Goal: Information Seeking & Learning: Compare options

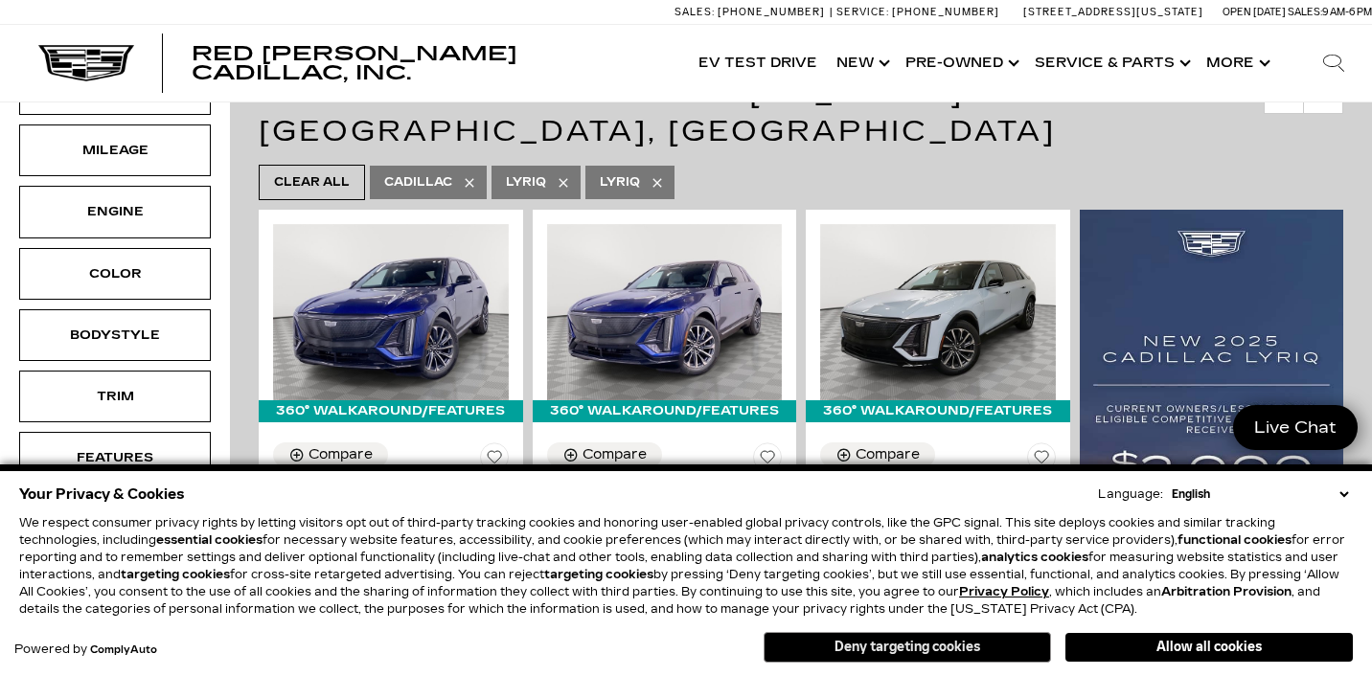
click at [957, 645] on button "Deny targeting cookies" at bounding box center [907, 647] width 287 height 31
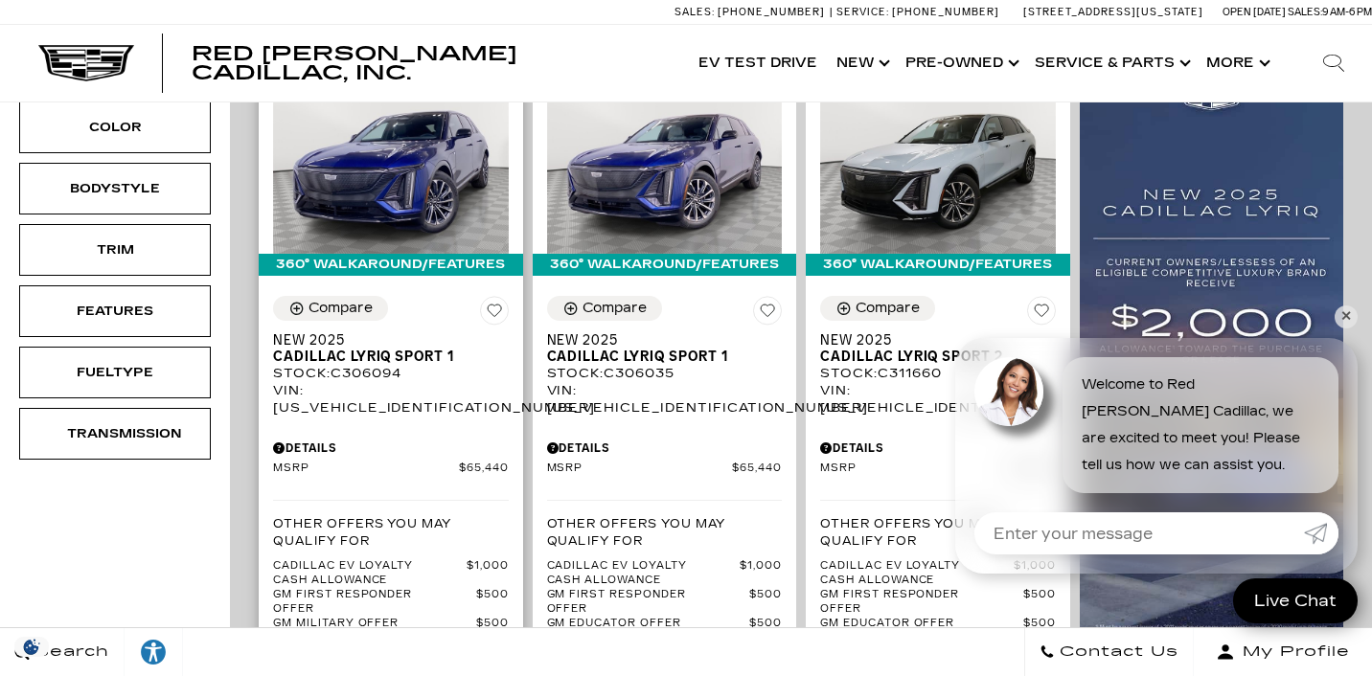
scroll to position [458, 0]
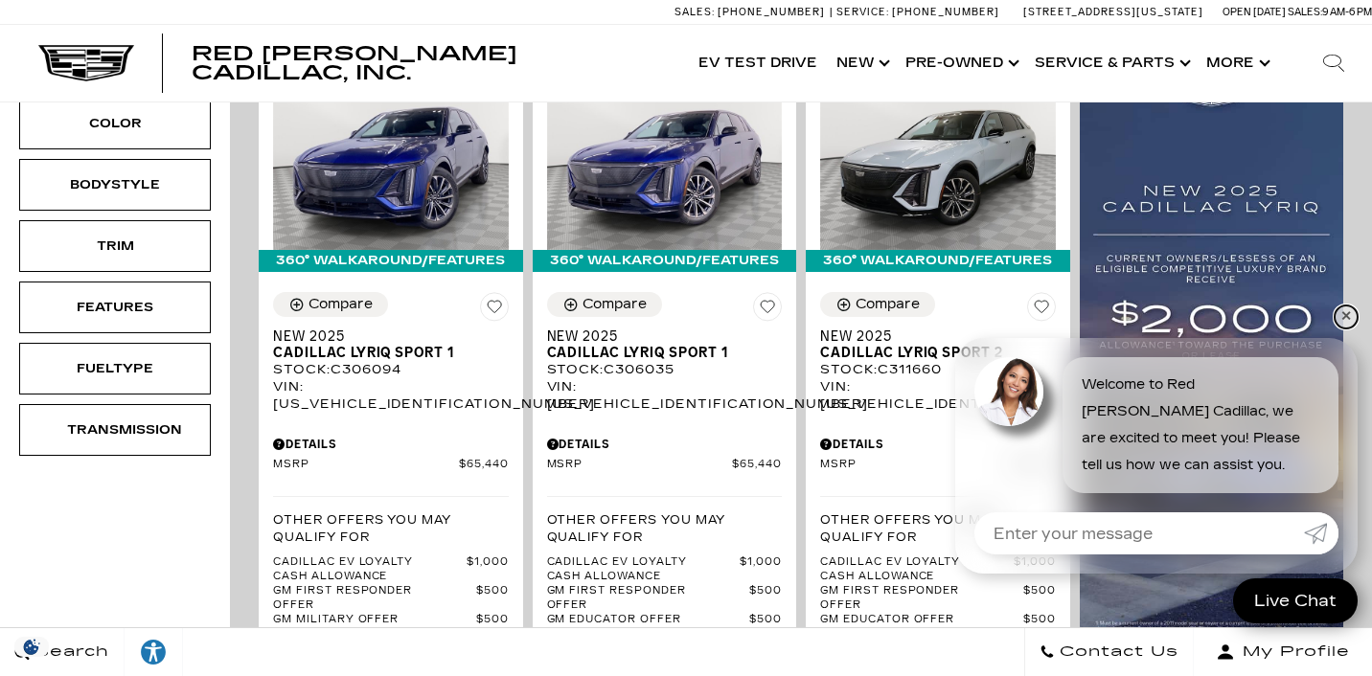
click at [1343, 321] on link "✕" at bounding box center [1345, 317] width 23 height 23
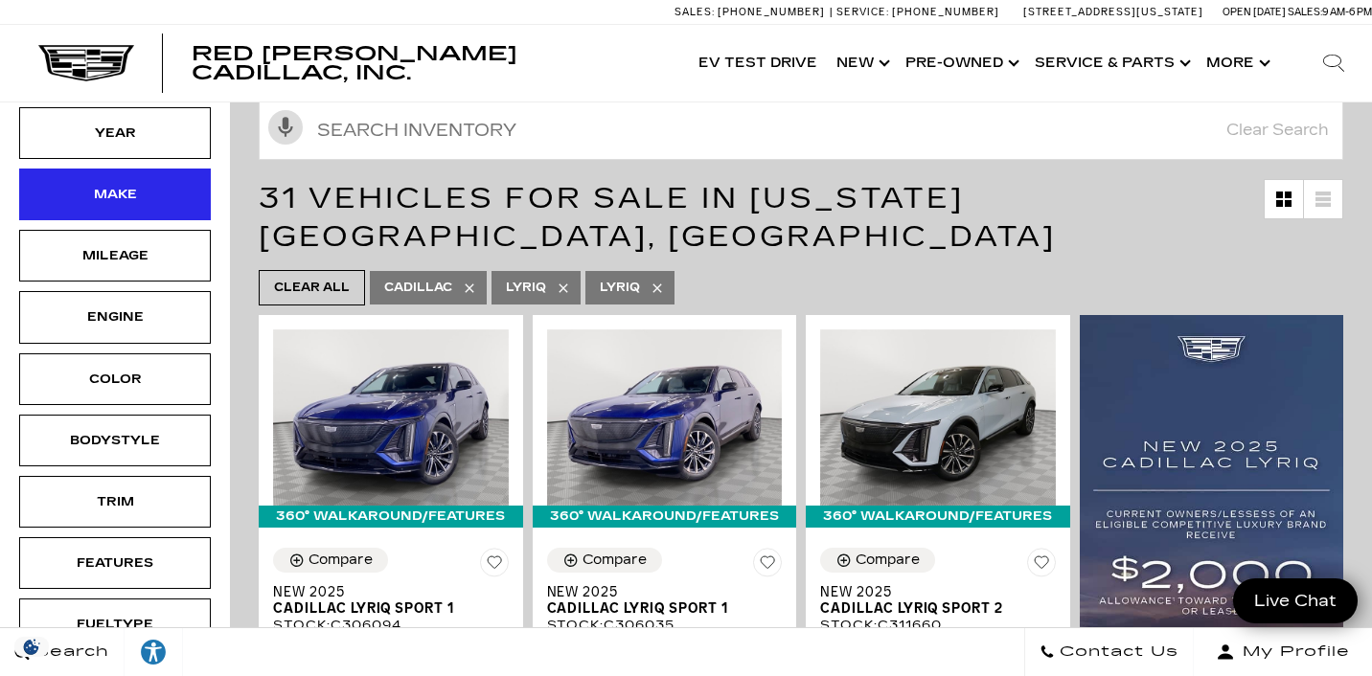
scroll to position [68, 0]
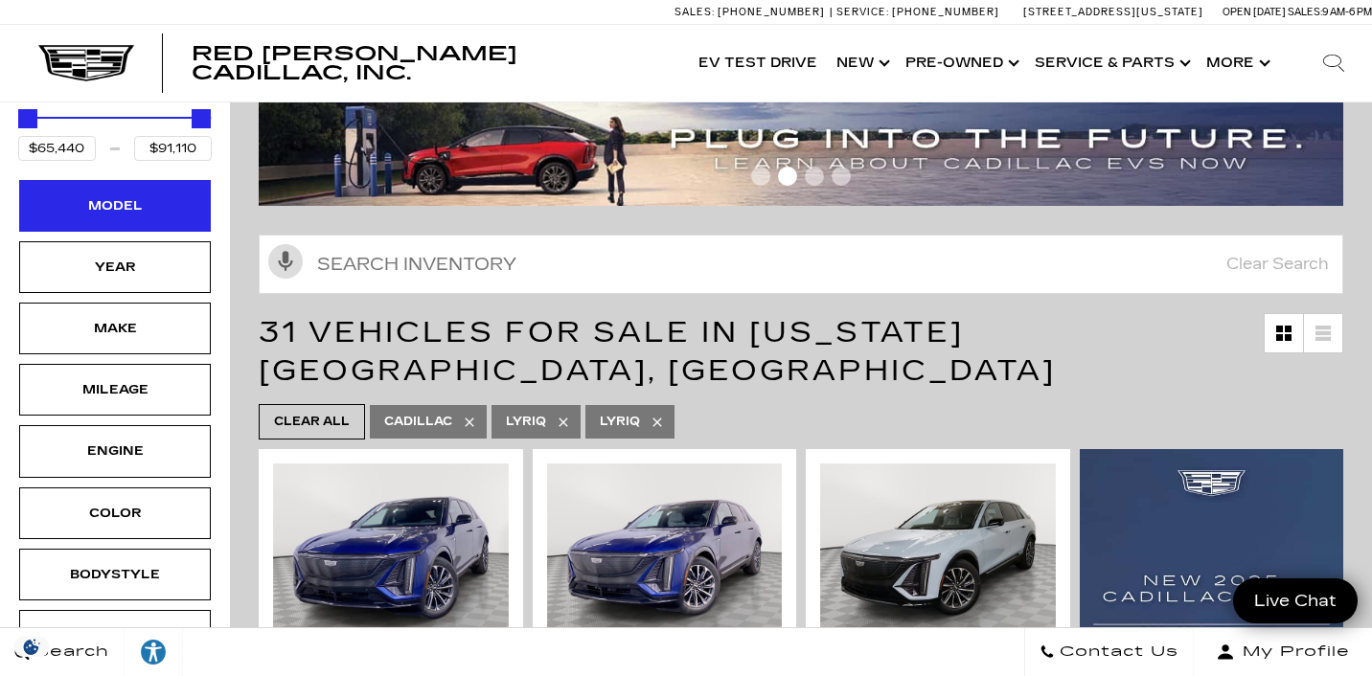
click at [138, 216] on div "Model" at bounding box center [115, 205] width 96 height 21
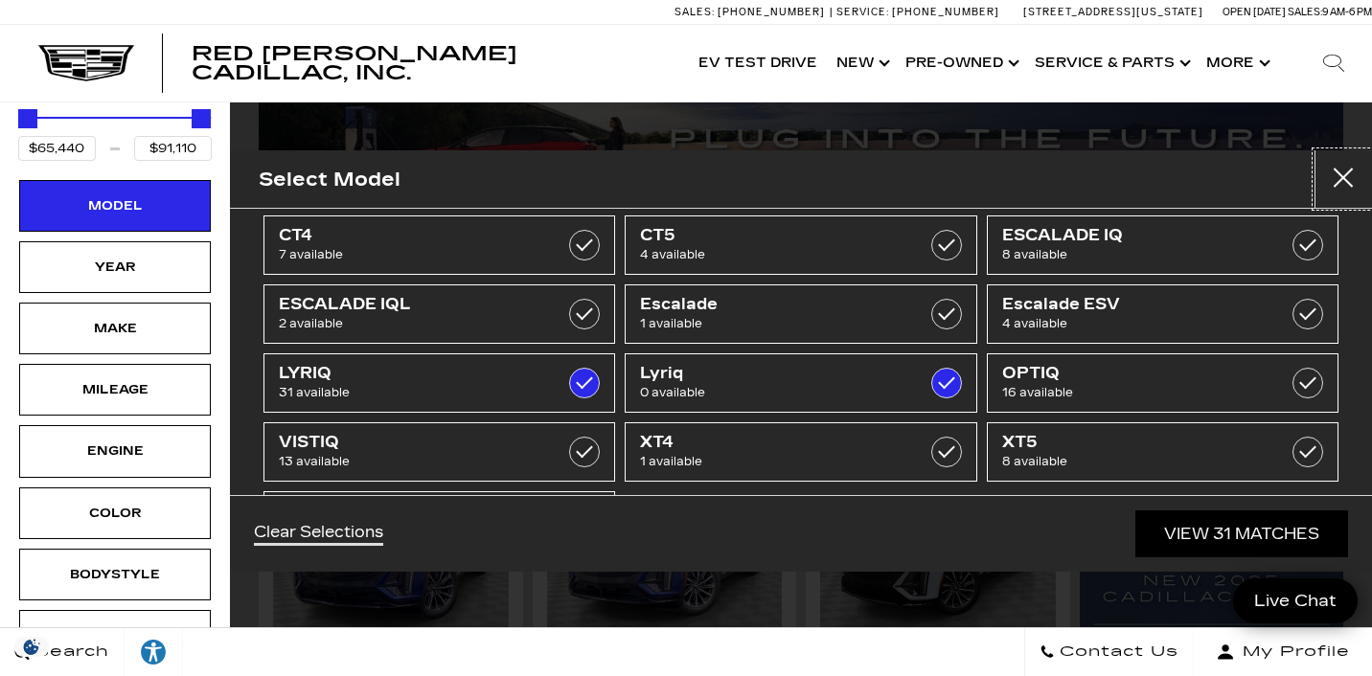
scroll to position [28, 0]
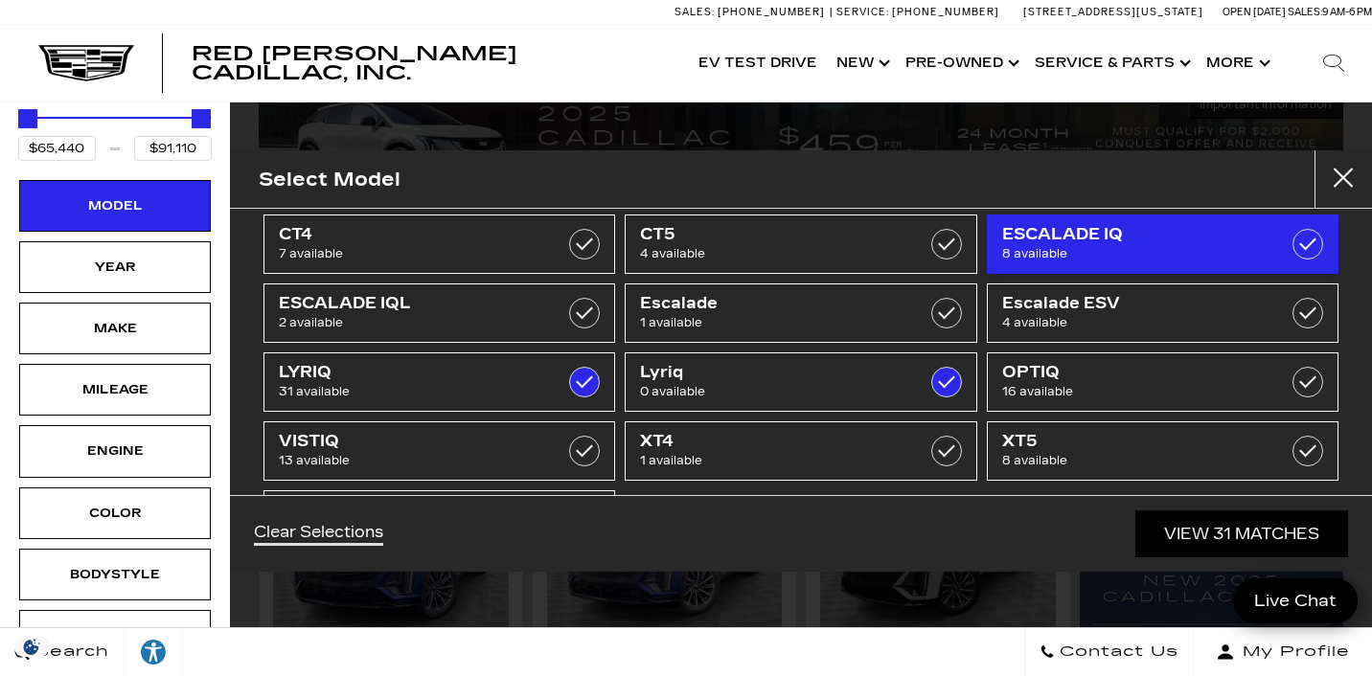
click at [1066, 239] on span "ESCALADE IQ" at bounding box center [1138, 234] width 273 height 19
type input "$158,810"
checkbox input "true"
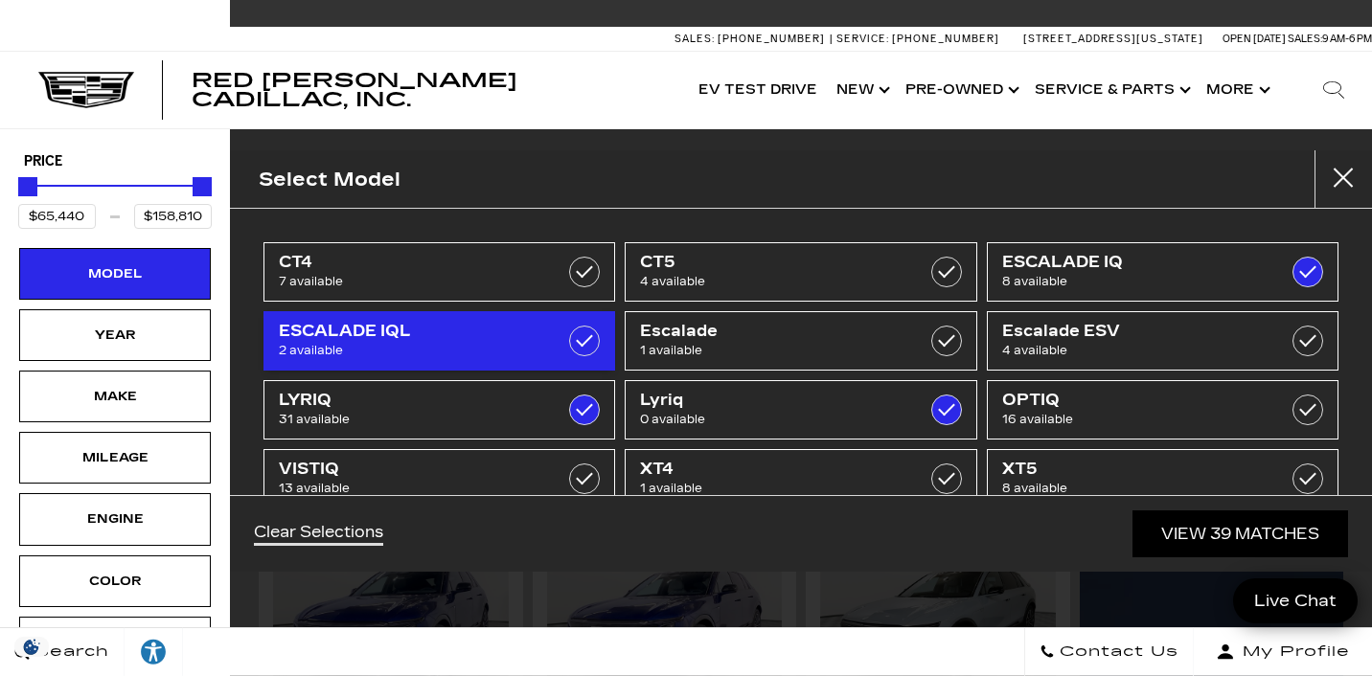
click at [590, 335] on label at bounding box center [584, 341] width 31 height 31
checkbox input "true"
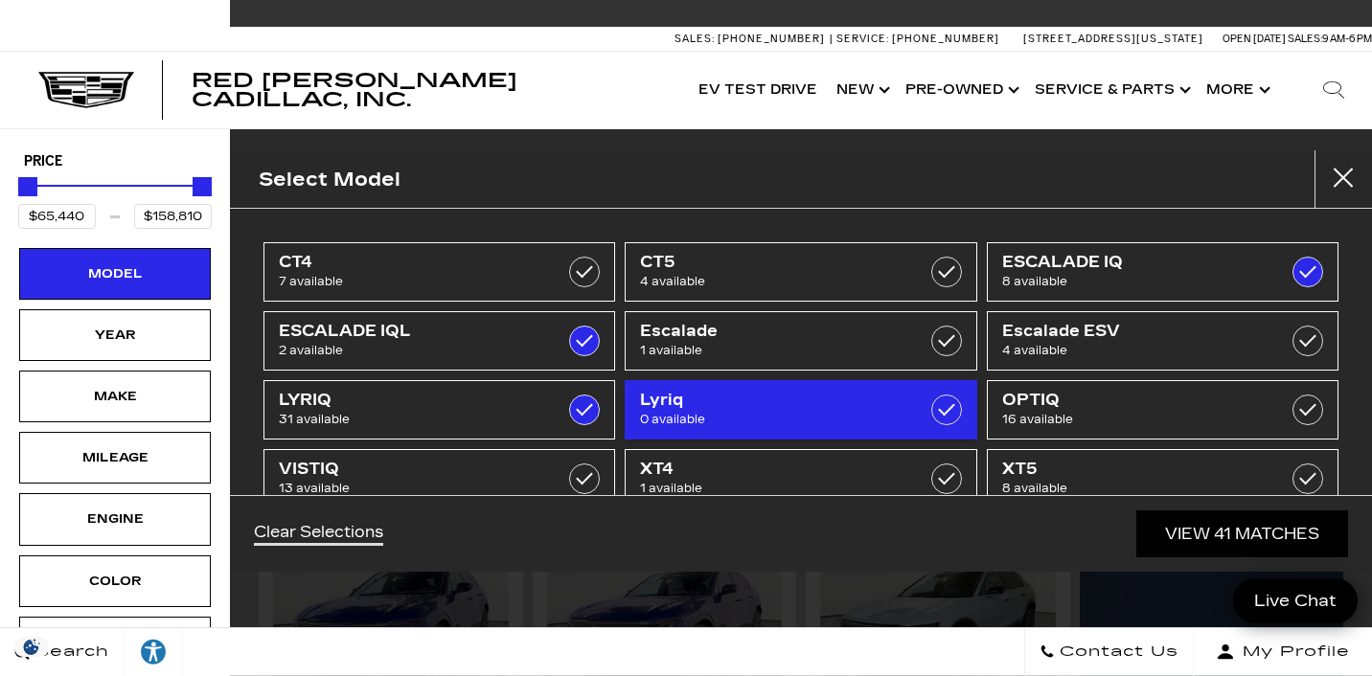
click at [956, 410] on label at bounding box center [946, 410] width 31 height 31
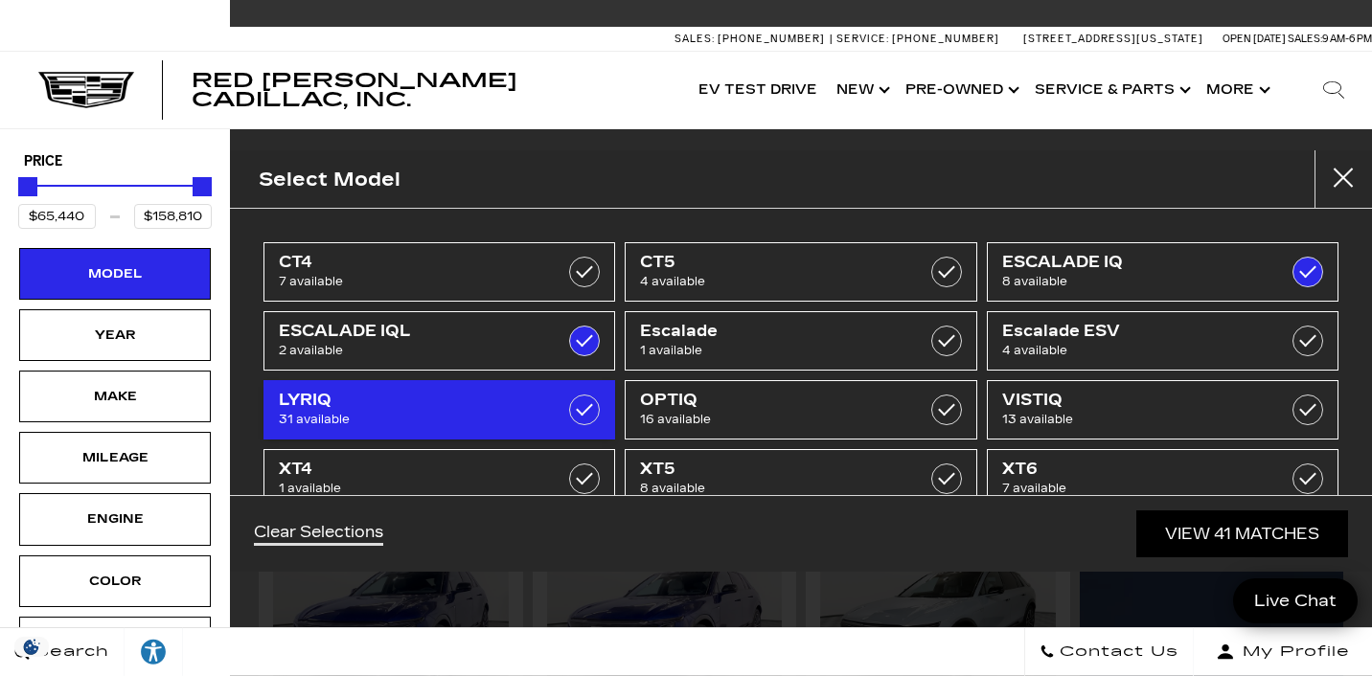
click at [575, 411] on label at bounding box center [584, 410] width 31 height 31
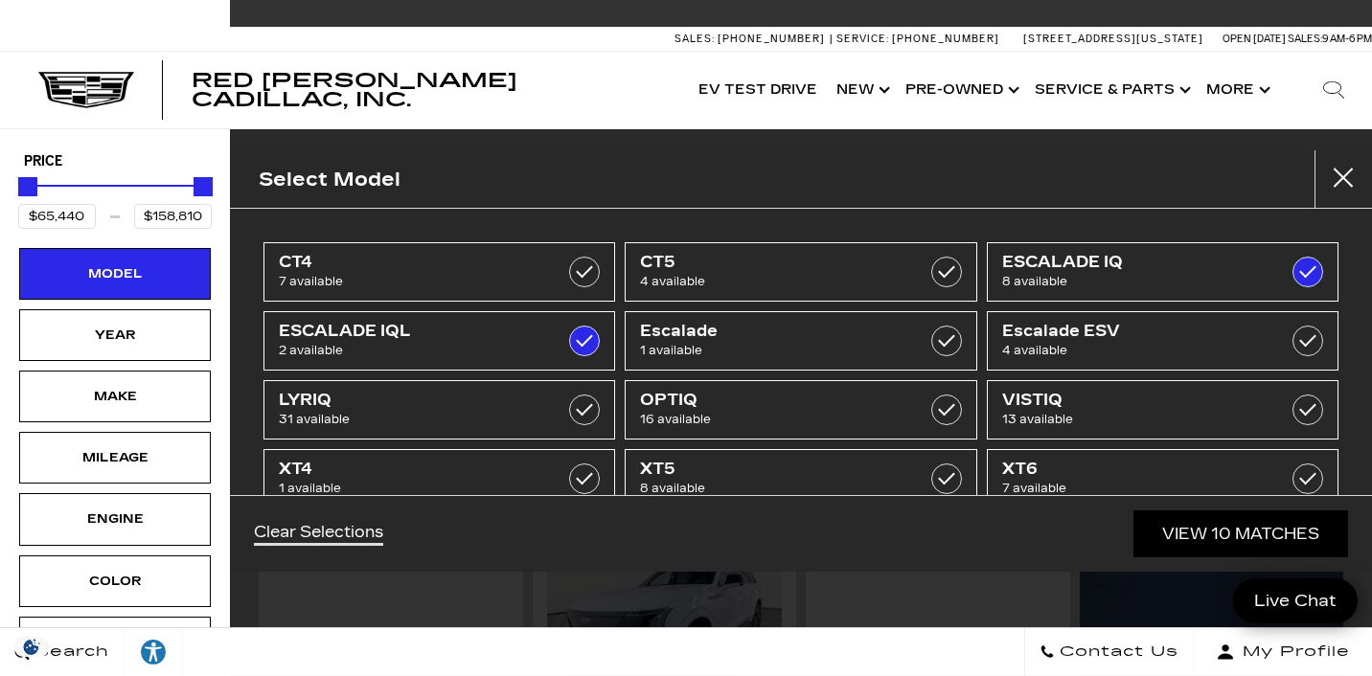
type input "$133,515"
click at [1197, 536] on link "View 10 Matches" at bounding box center [1240, 534] width 215 height 47
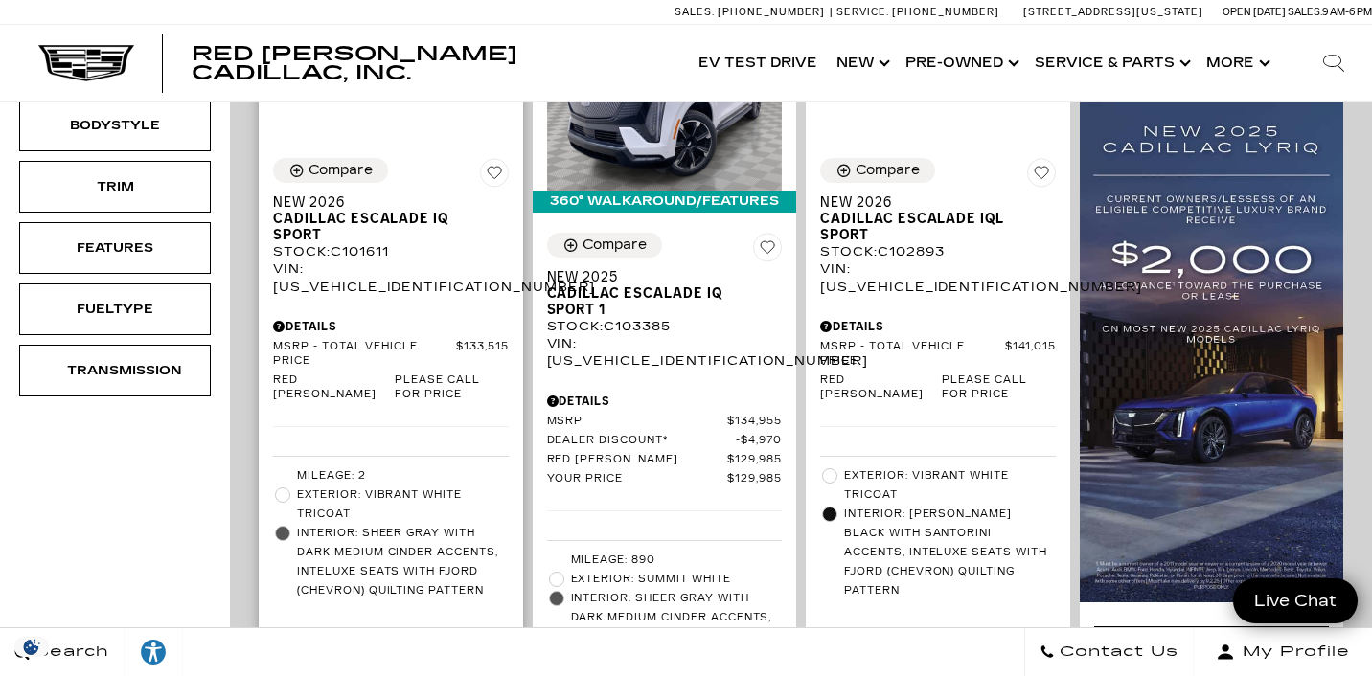
scroll to position [355, 0]
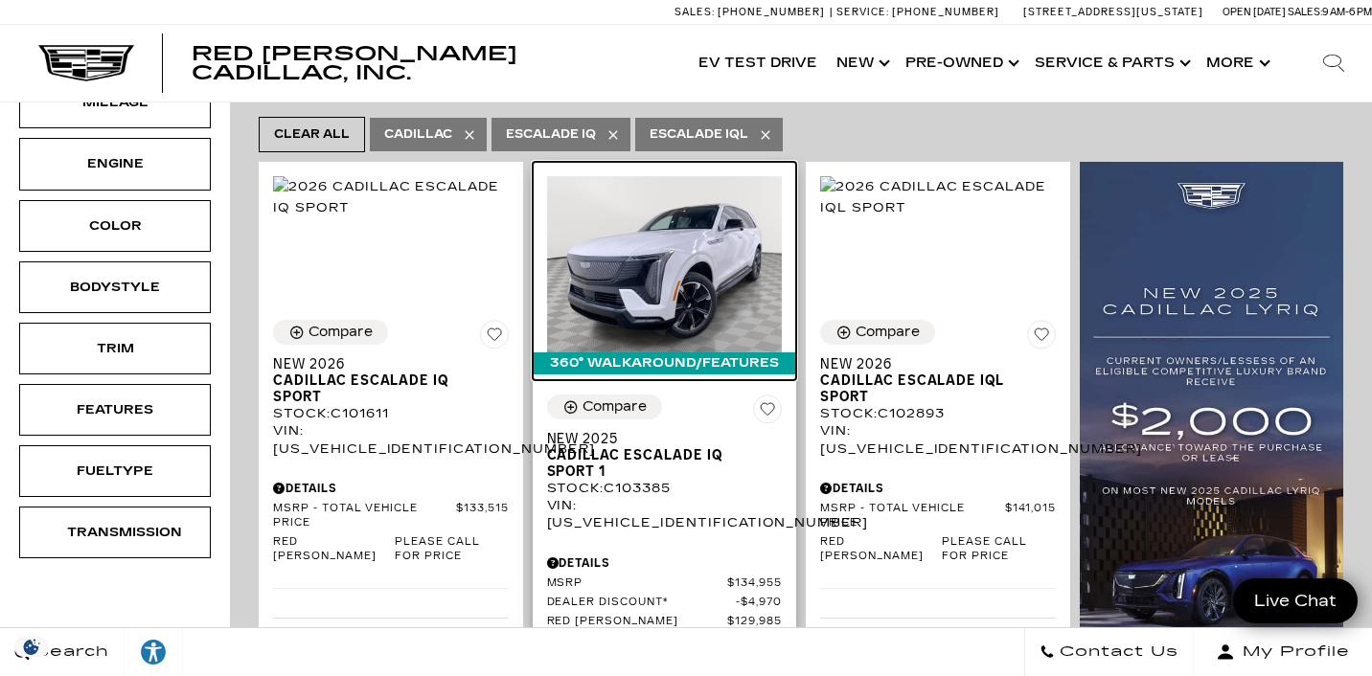
click at [621, 246] on img at bounding box center [665, 264] width 236 height 176
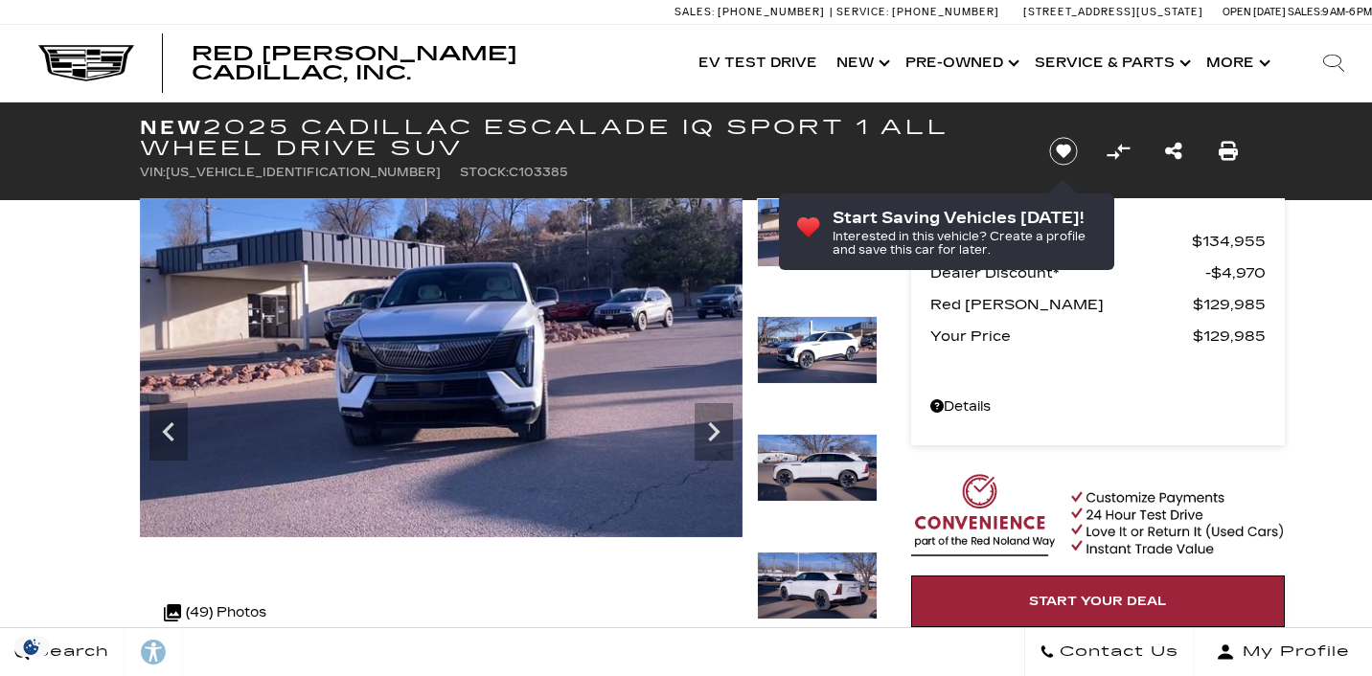
scroll to position [182, 0]
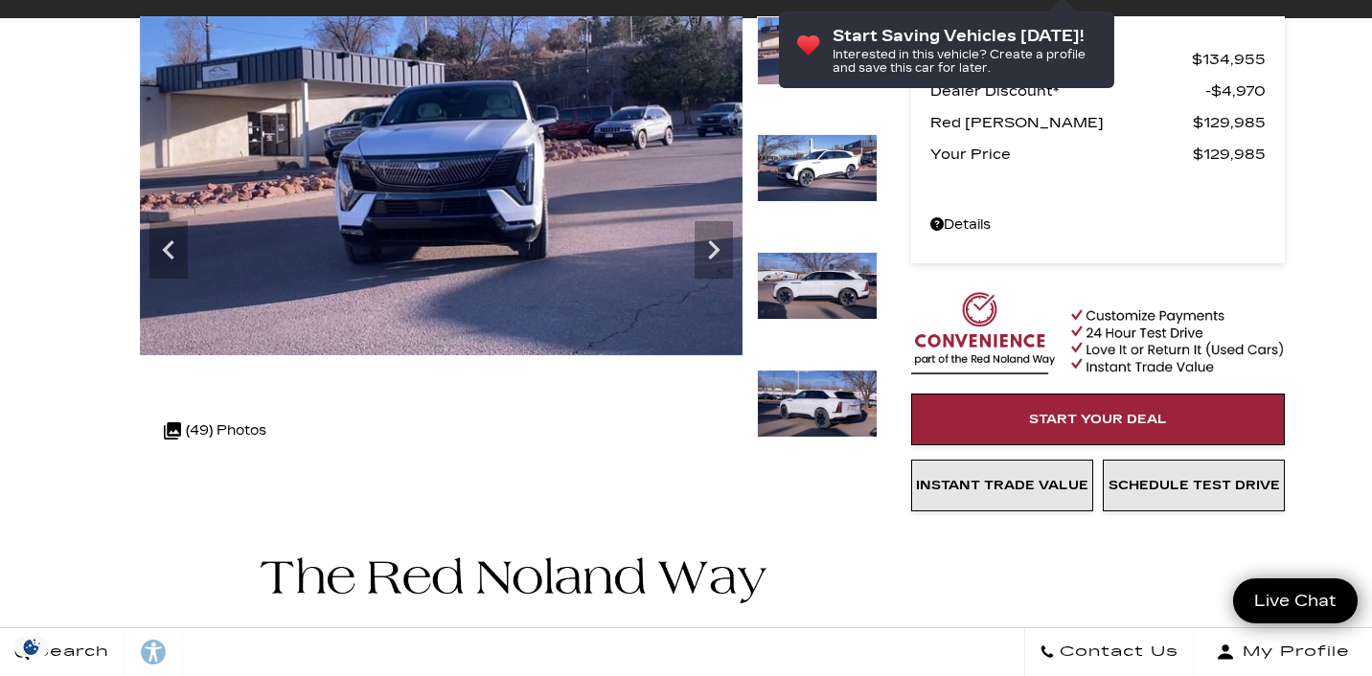
click at [787, 279] on img at bounding box center [817, 286] width 121 height 69
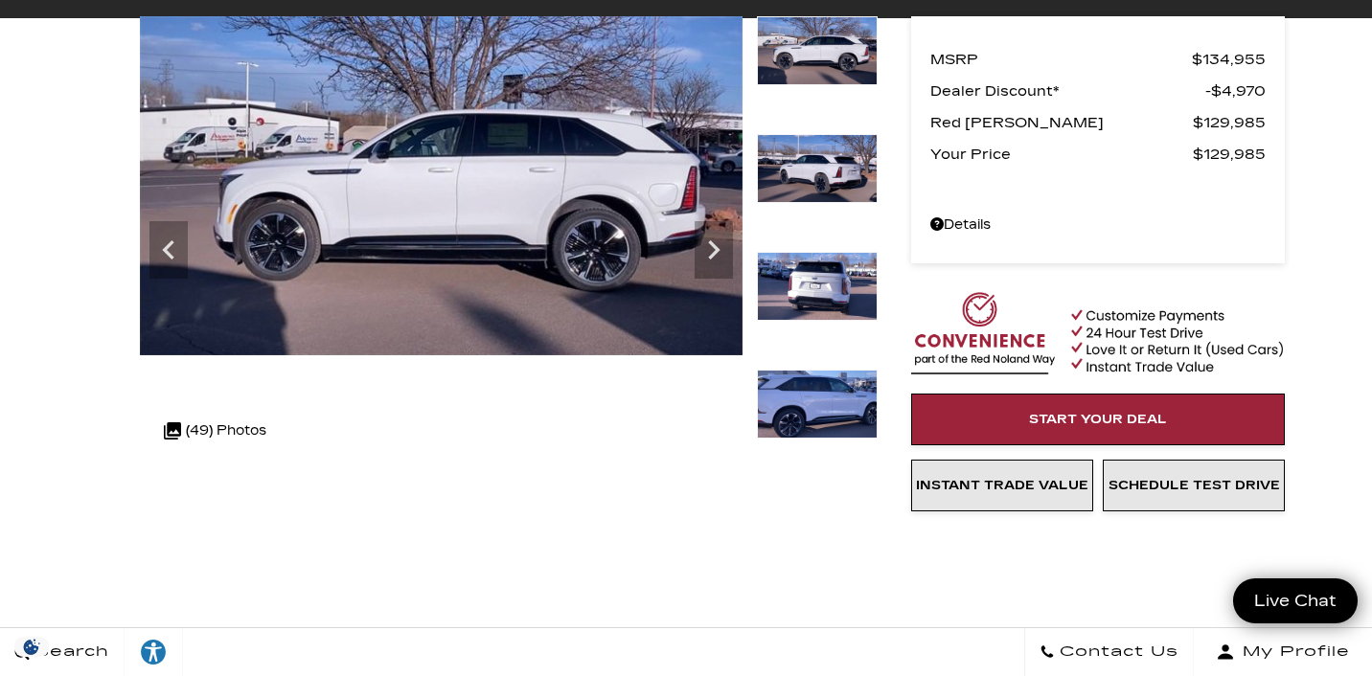
scroll to position [0, 0]
click at [798, 299] on img at bounding box center [817, 286] width 121 height 69
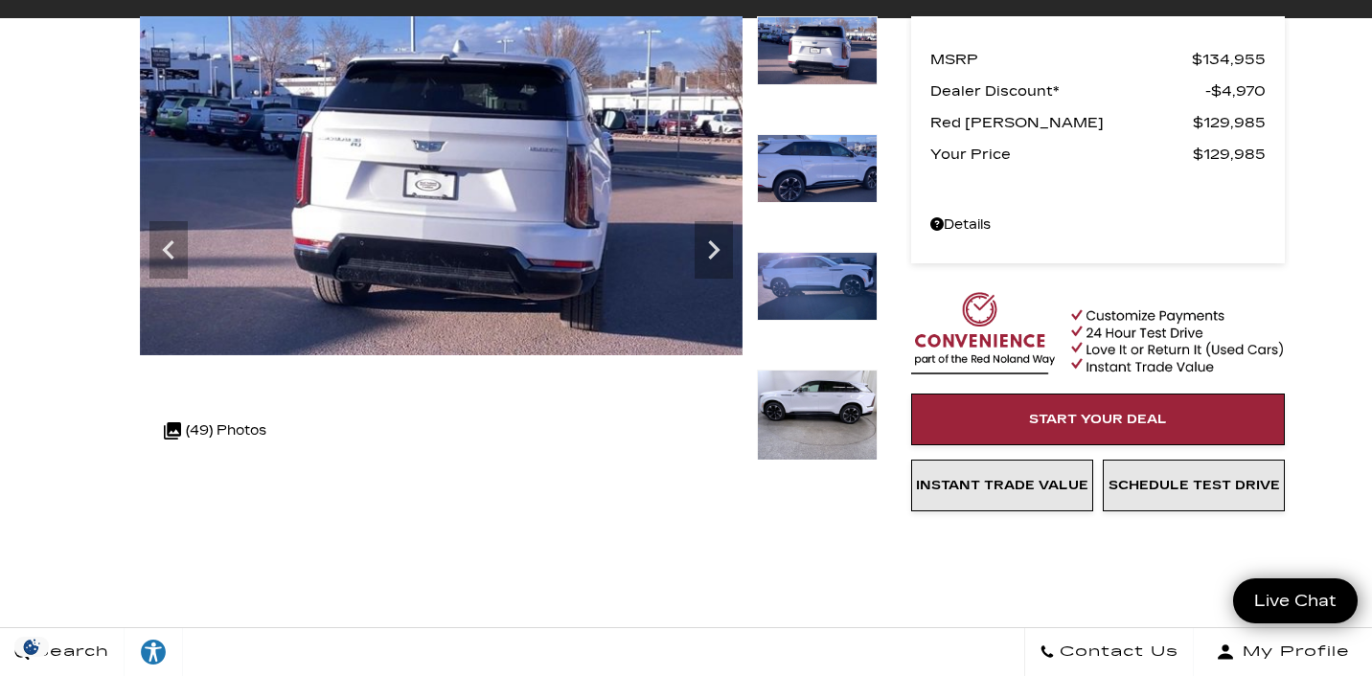
click at [829, 382] on img at bounding box center [817, 415] width 121 height 91
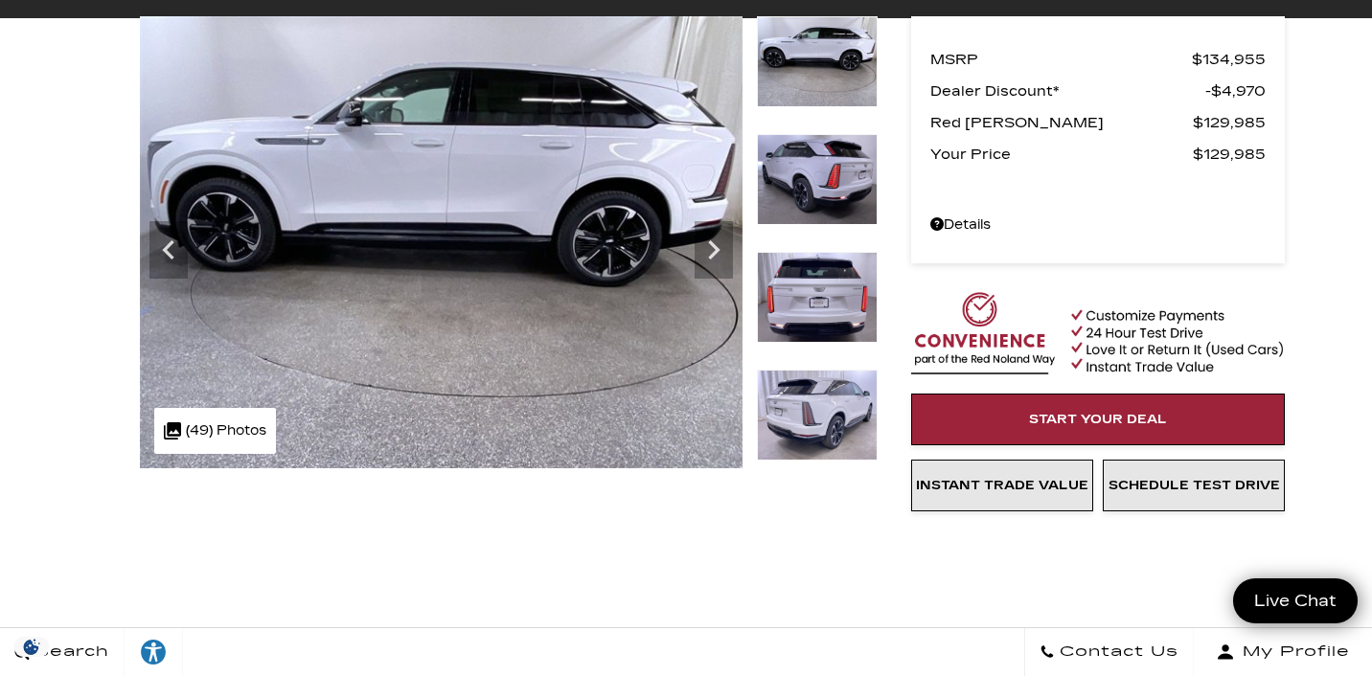
click at [826, 426] on img at bounding box center [817, 415] width 121 height 91
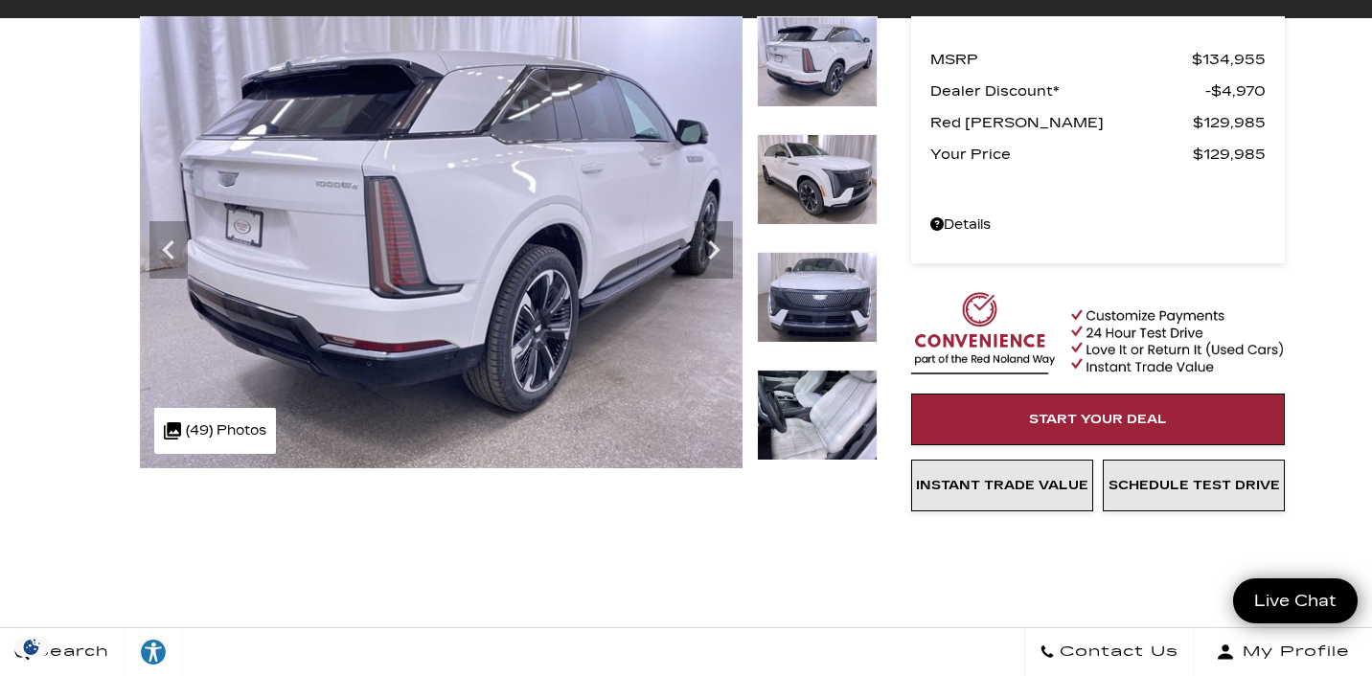
click at [826, 422] on img at bounding box center [817, 415] width 121 height 91
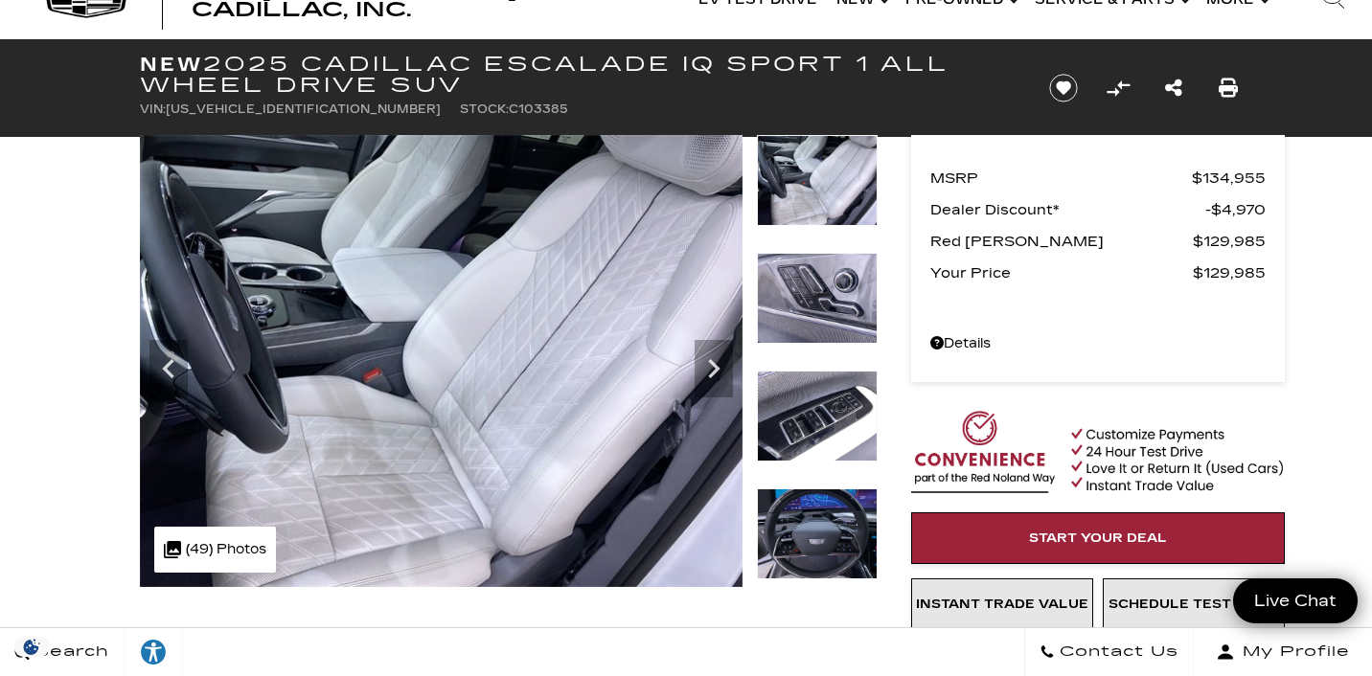
scroll to position [61, 0]
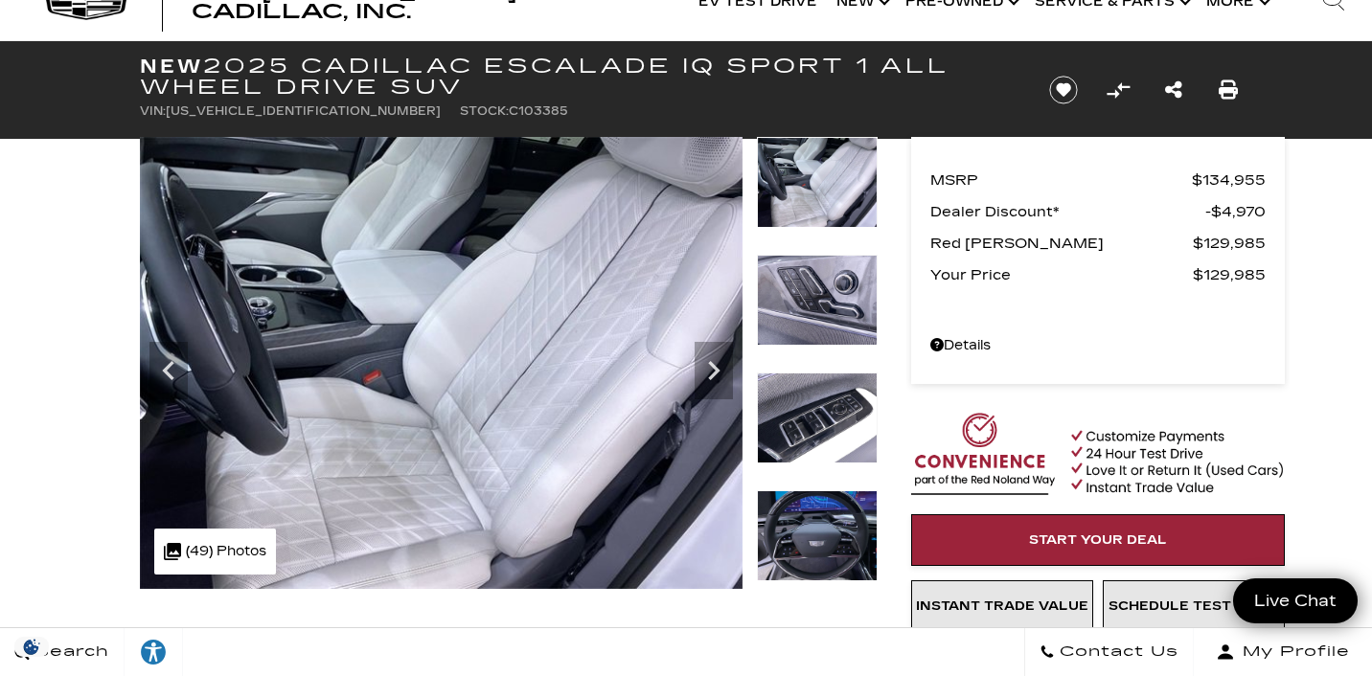
click at [803, 262] on img at bounding box center [817, 300] width 121 height 91
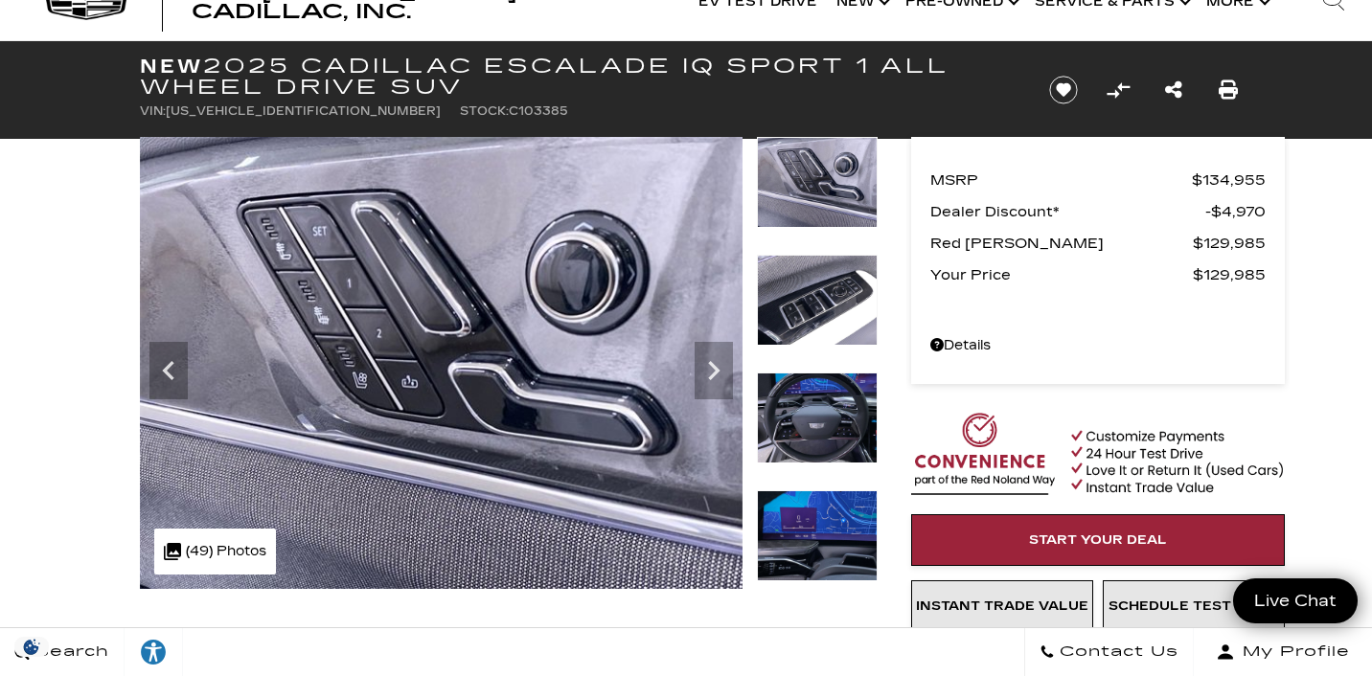
click at [811, 287] on img at bounding box center [817, 300] width 121 height 91
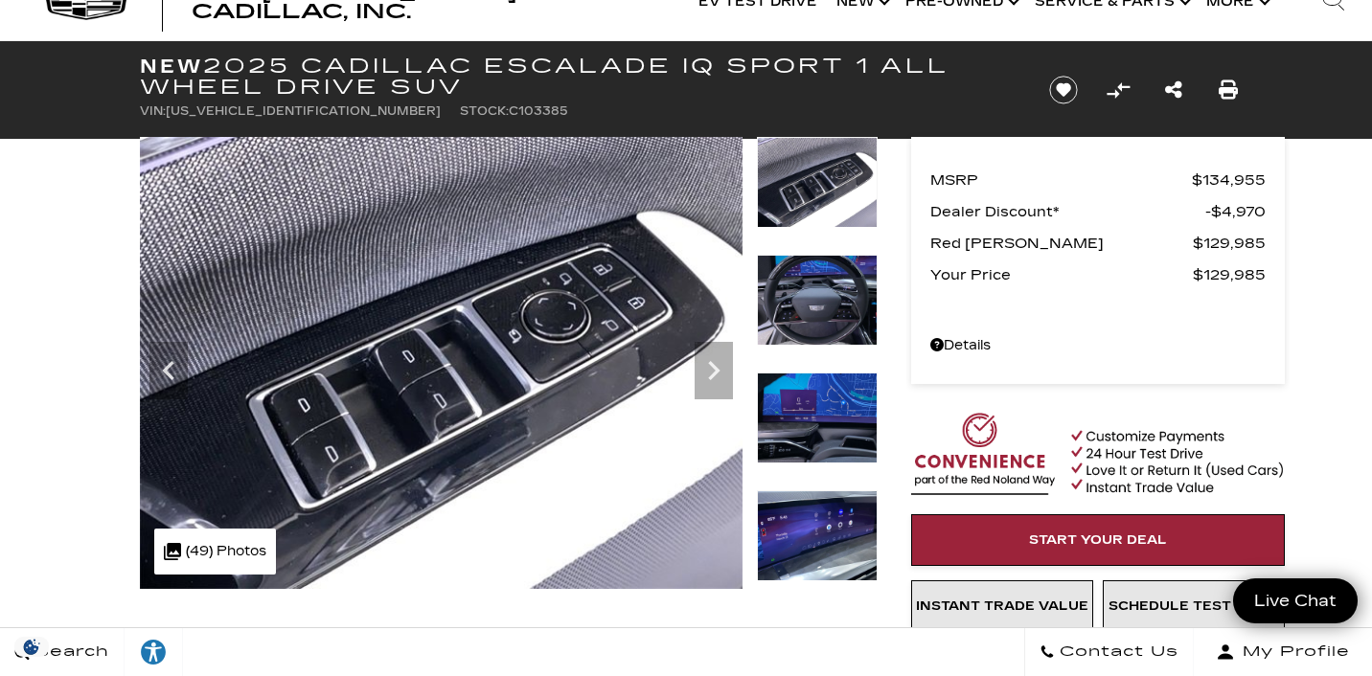
click at [817, 315] on img at bounding box center [817, 300] width 121 height 91
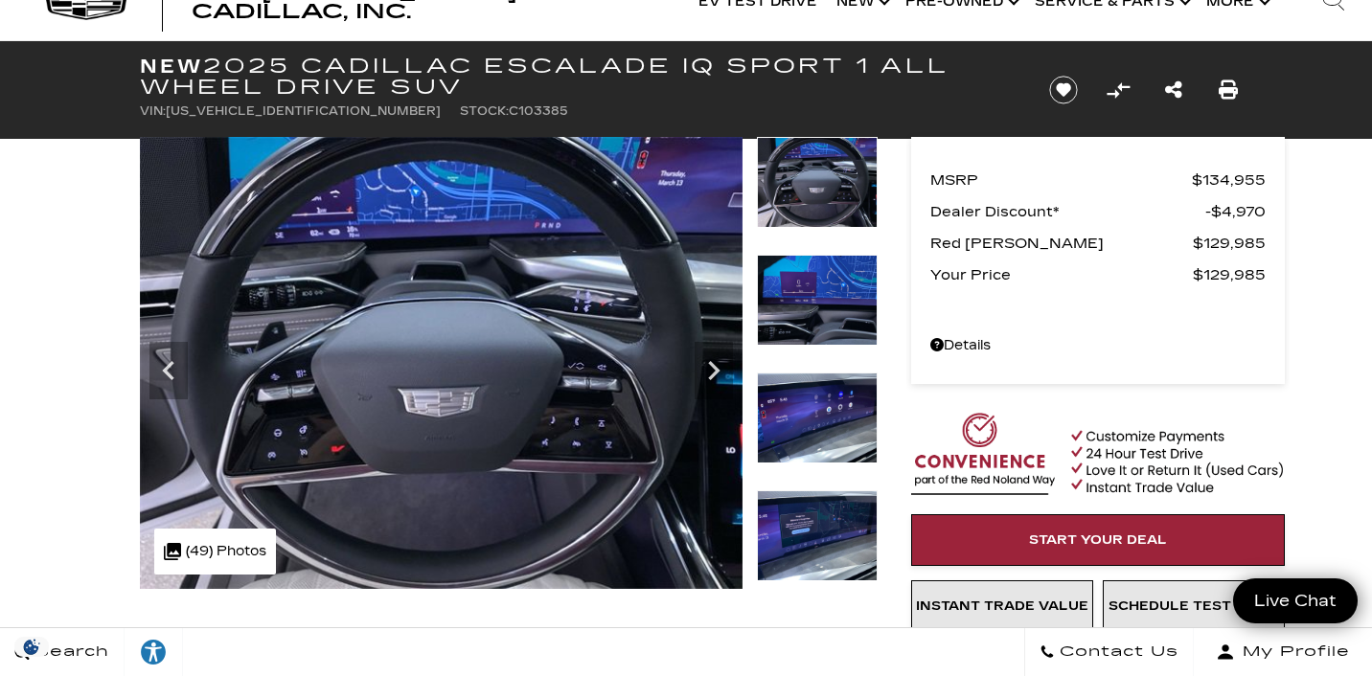
click at [830, 329] on img at bounding box center [817, 300] width 121 height 91
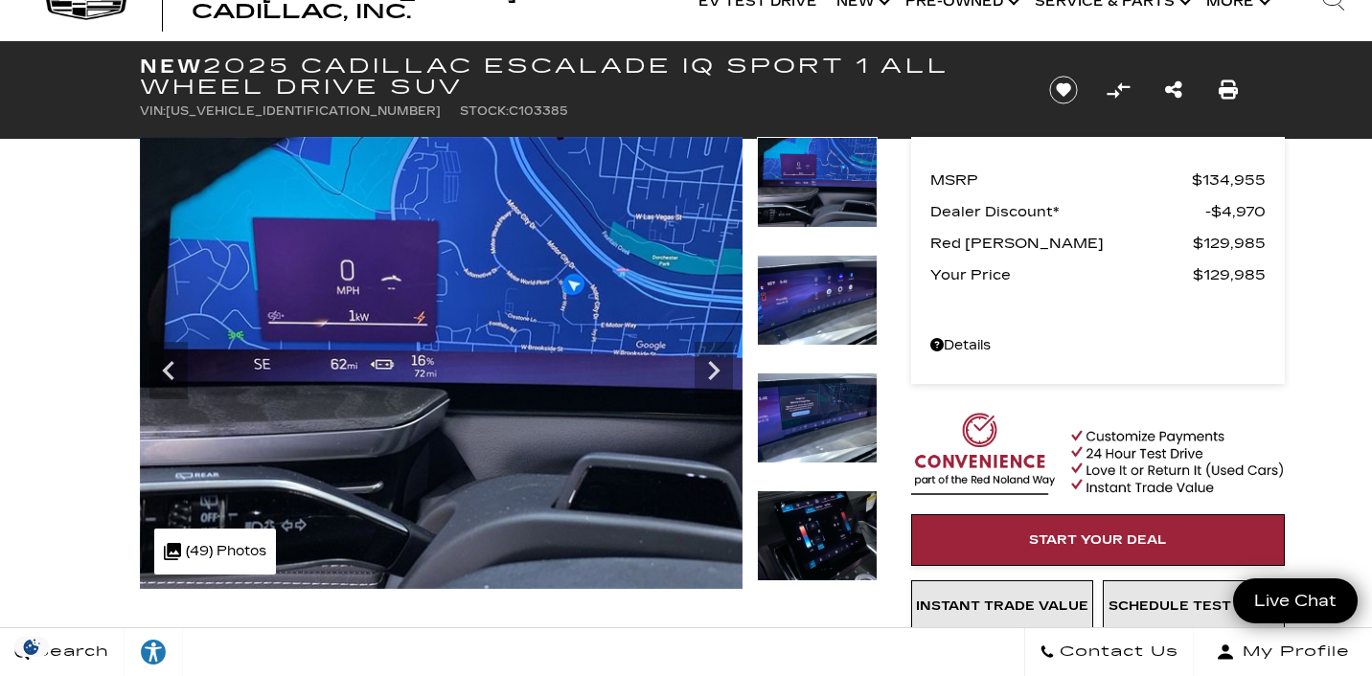
click at [830, 329] on img at bounding box center [817, 300] width 121 height 91
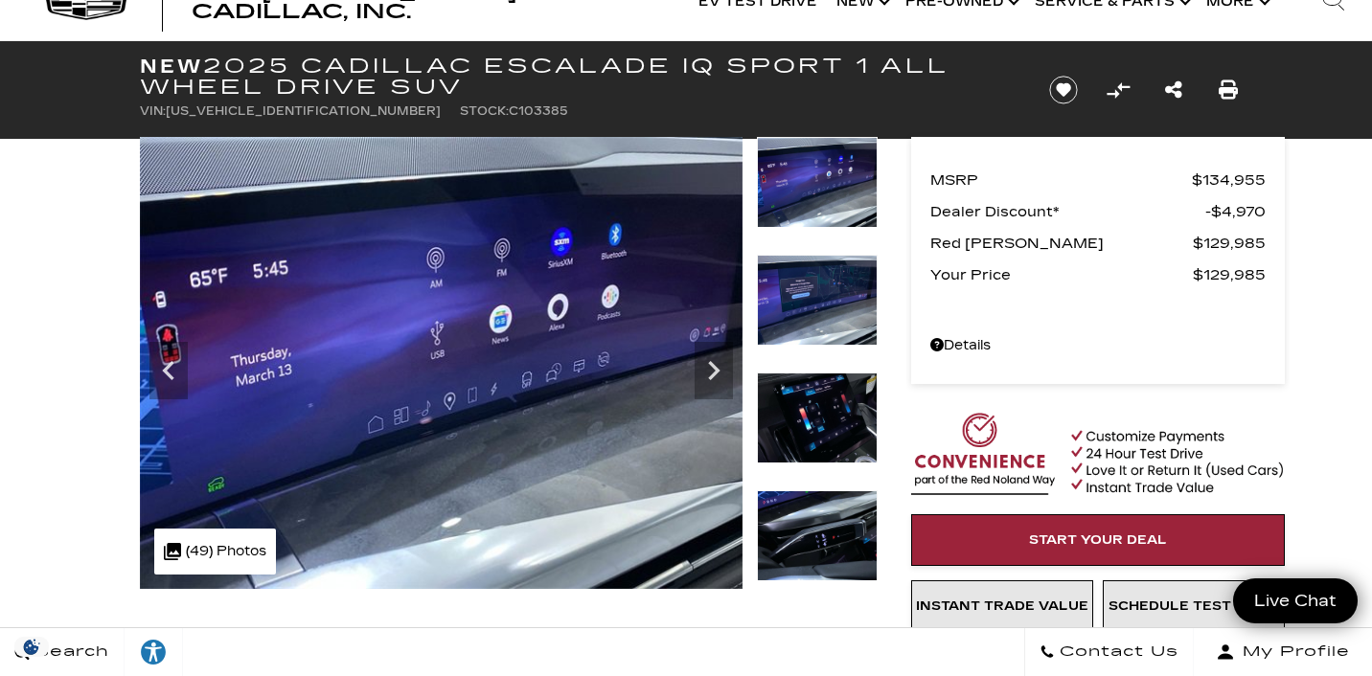
click at [830, 329] on img at bounding box center [817, 300] width 121 height 91
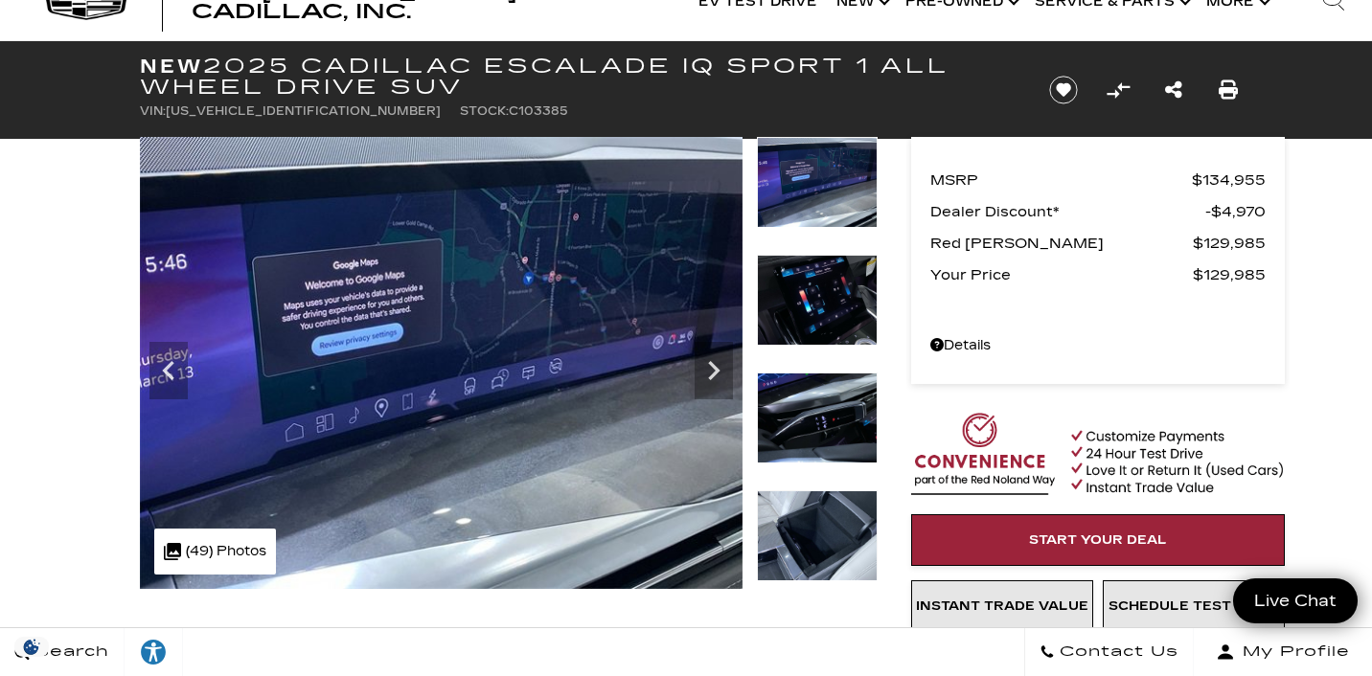
click at [830, 329] on img at bounding box center [817, 300] width 121 height 91
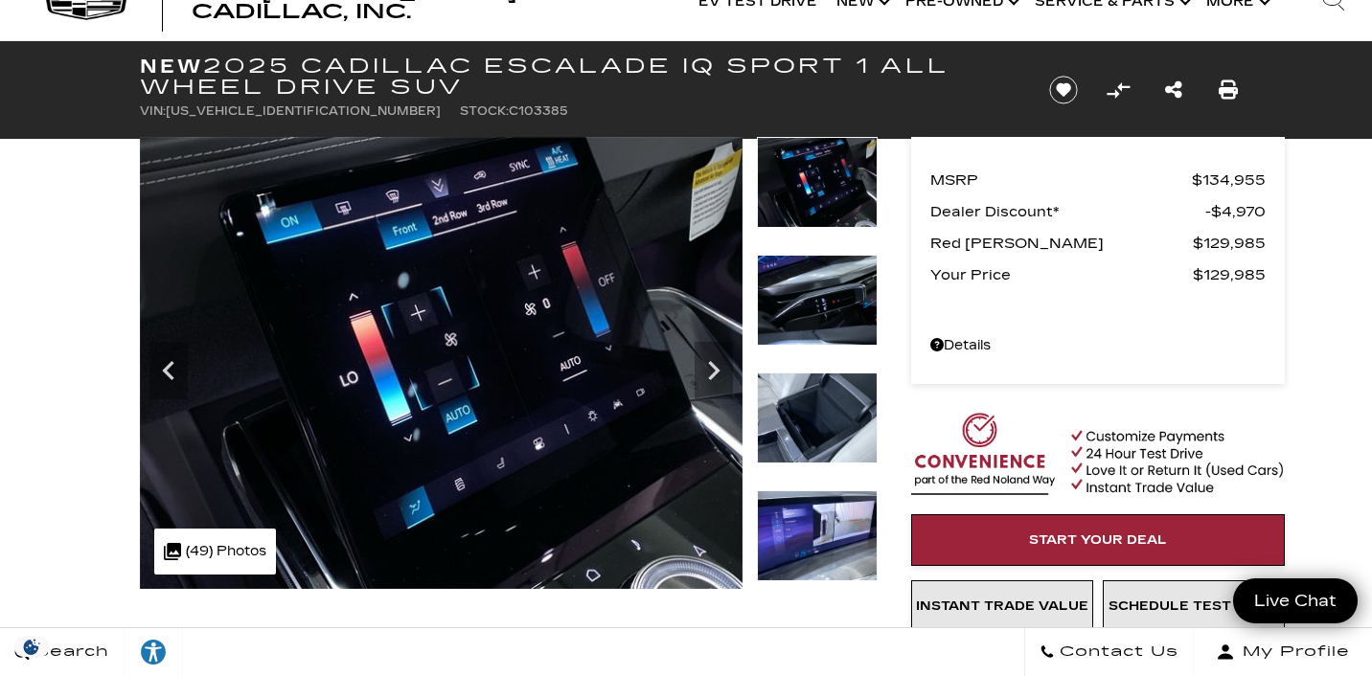
click at [830, 329] on img at bounding box center [817, 300] width 121 height 91
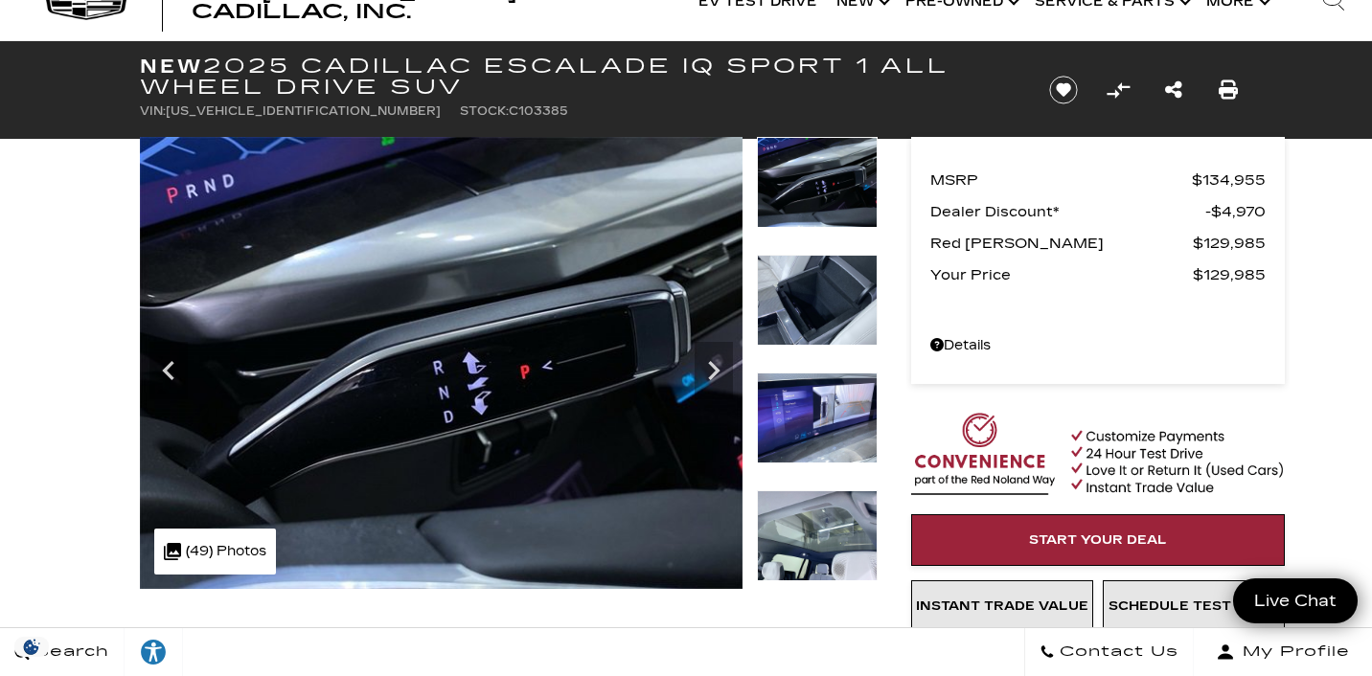
click at [830, 329] on img at bounding box center [817, 300] width 121 height 91
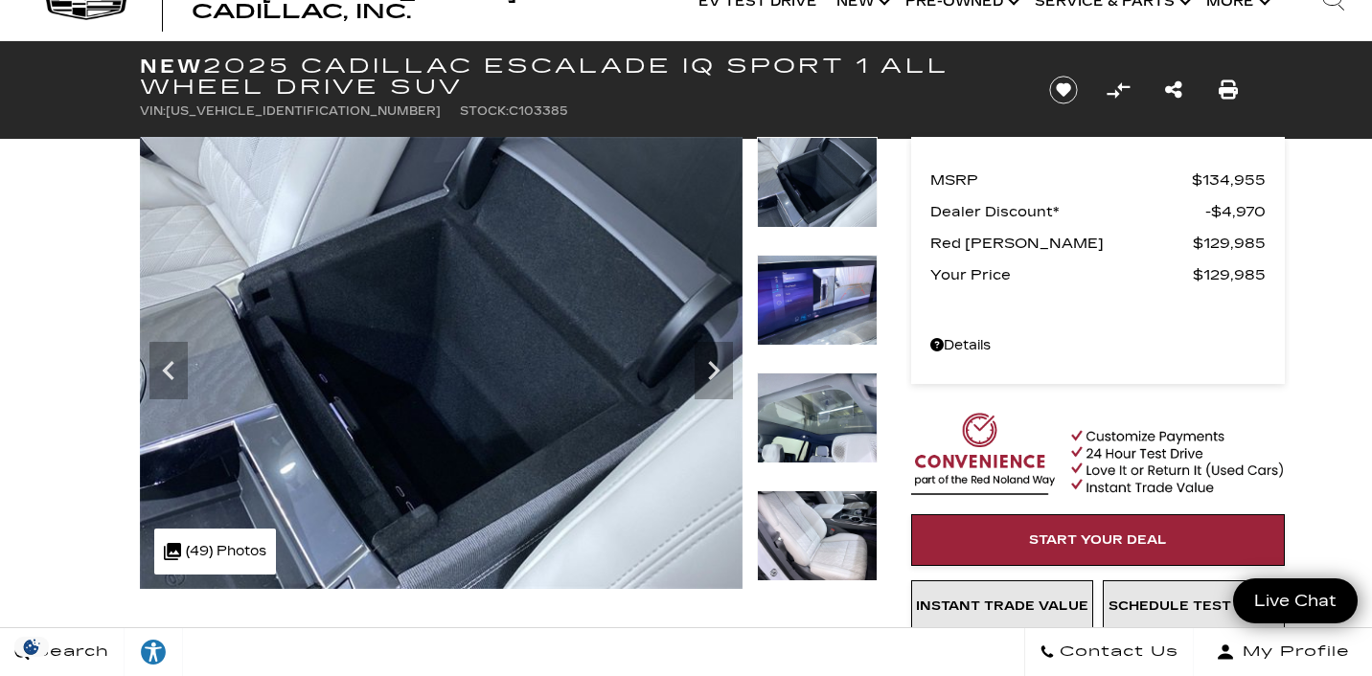
click at [830, 329] on img at bounding box center [817, 300] width 121 height 91
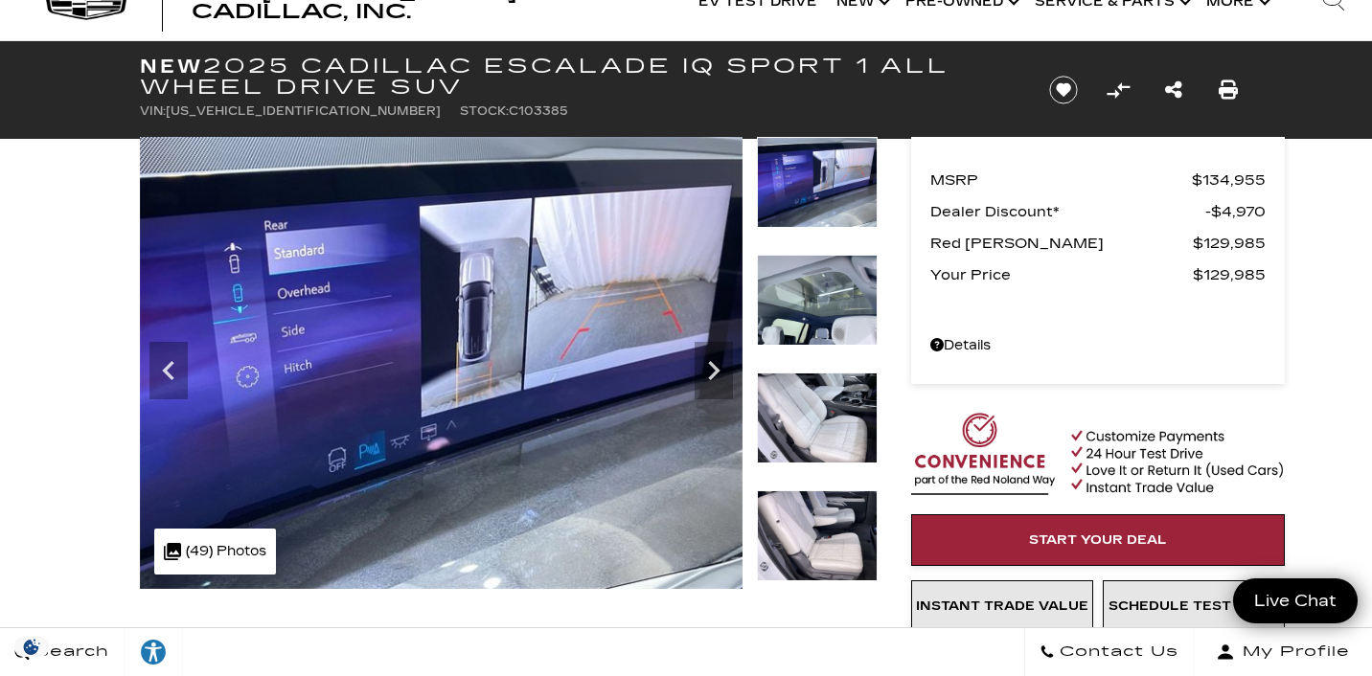
click at [830, 329] on img at bounding box center [817, 300] width 121 height 91
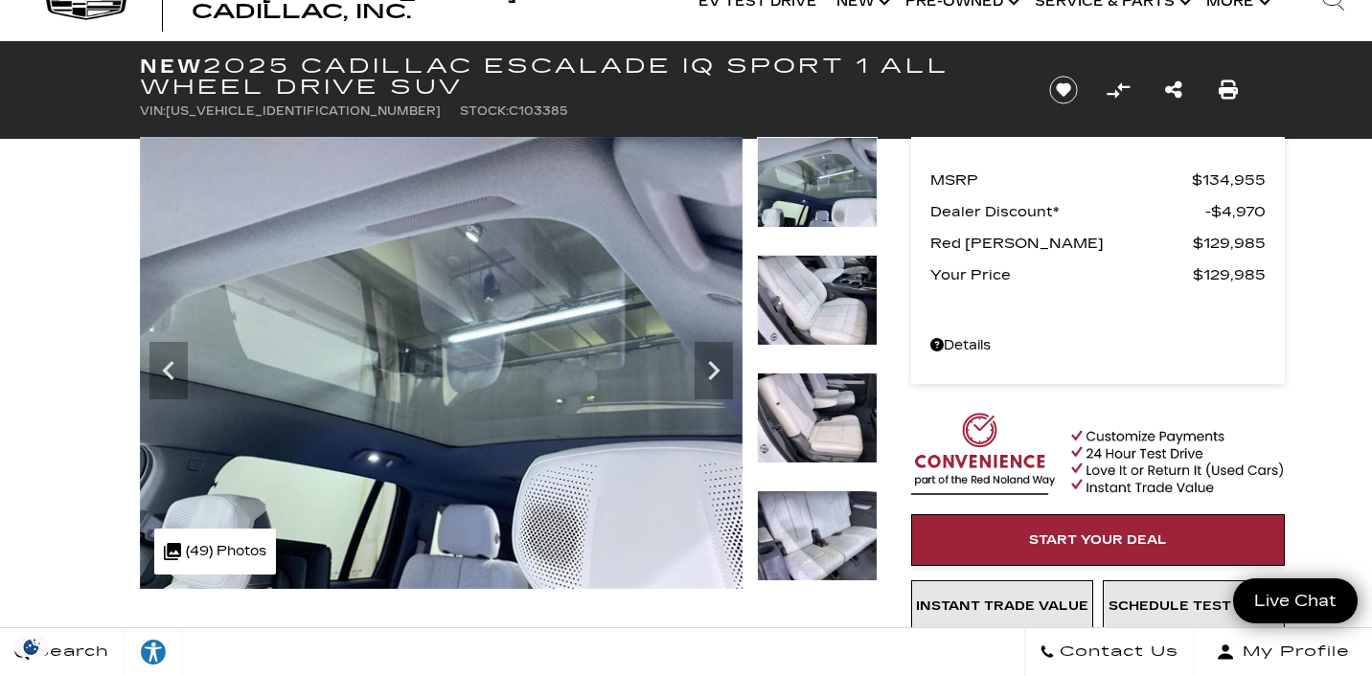
click at [830, 329] on img at bounding box center [817, 300] width 121 height 91
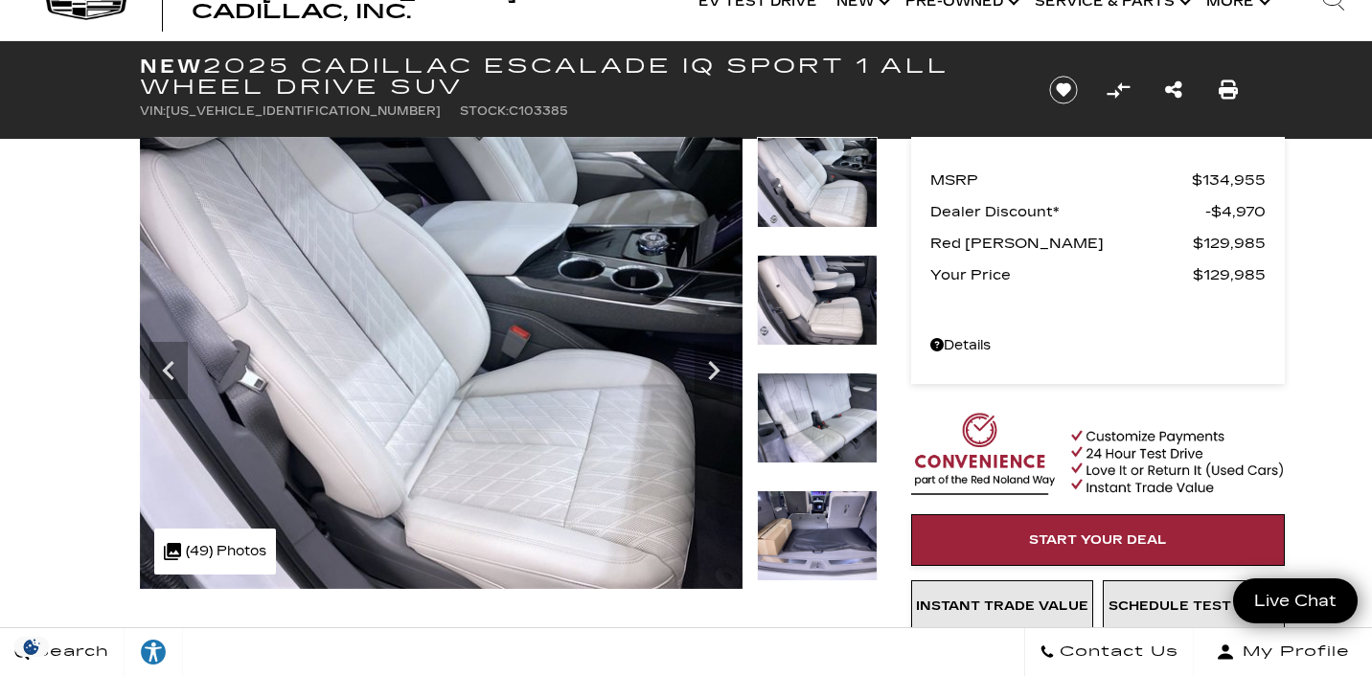
click at [830, 329] on img at bounding box center [817, 300] width 121 height 91
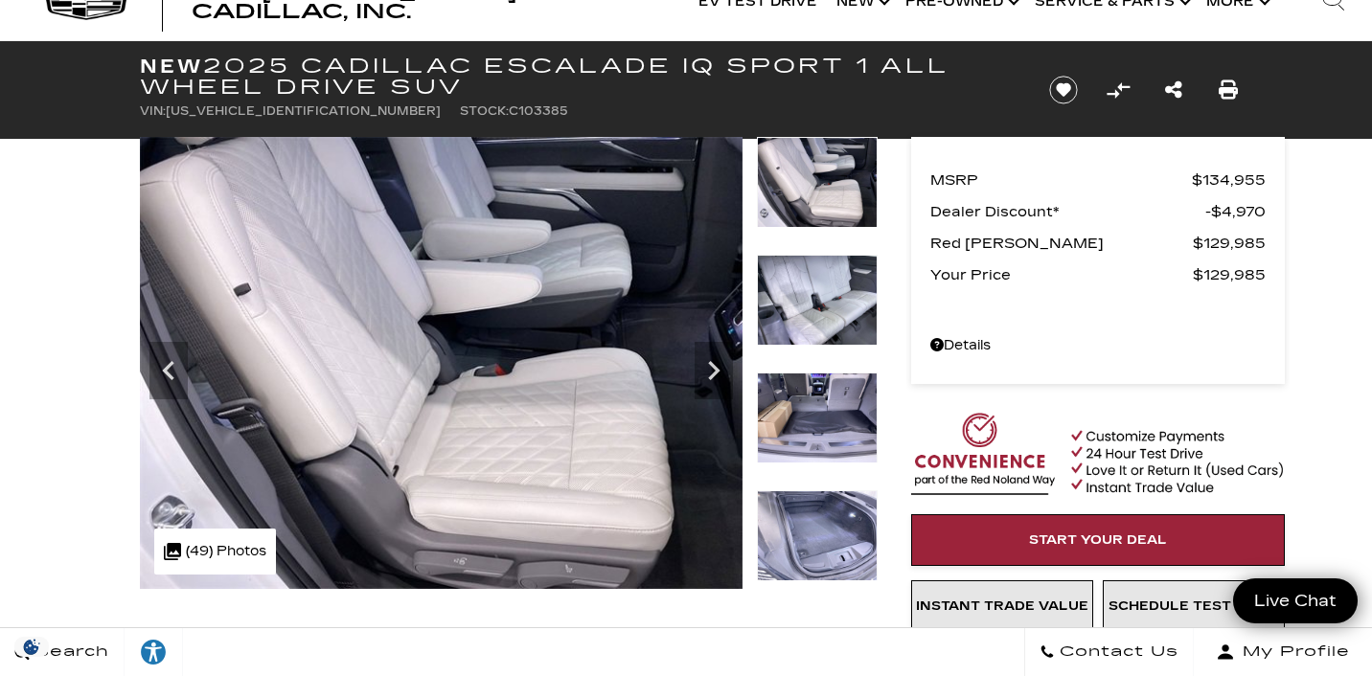
click at [830, 329] on img at bounding box center [817, 300] width 121 height 91
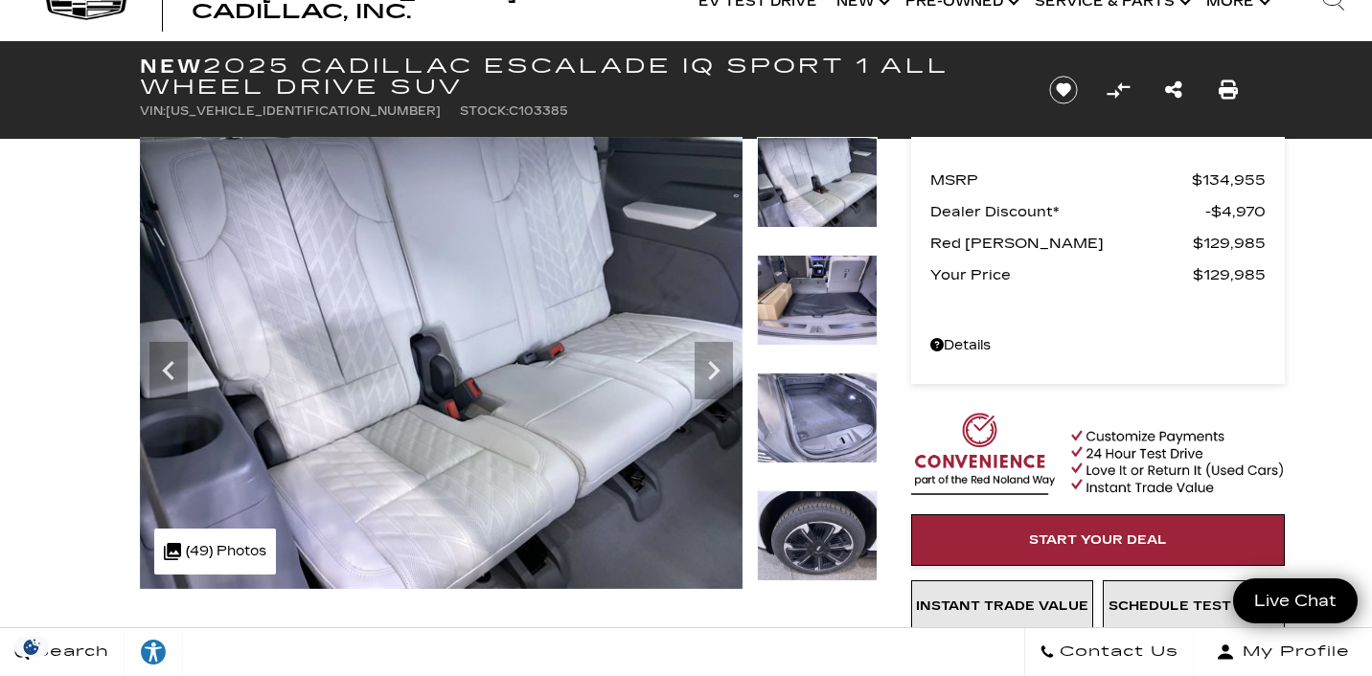
click at [830, 329] on img at bounding box center [817, 300] width 121 height 91
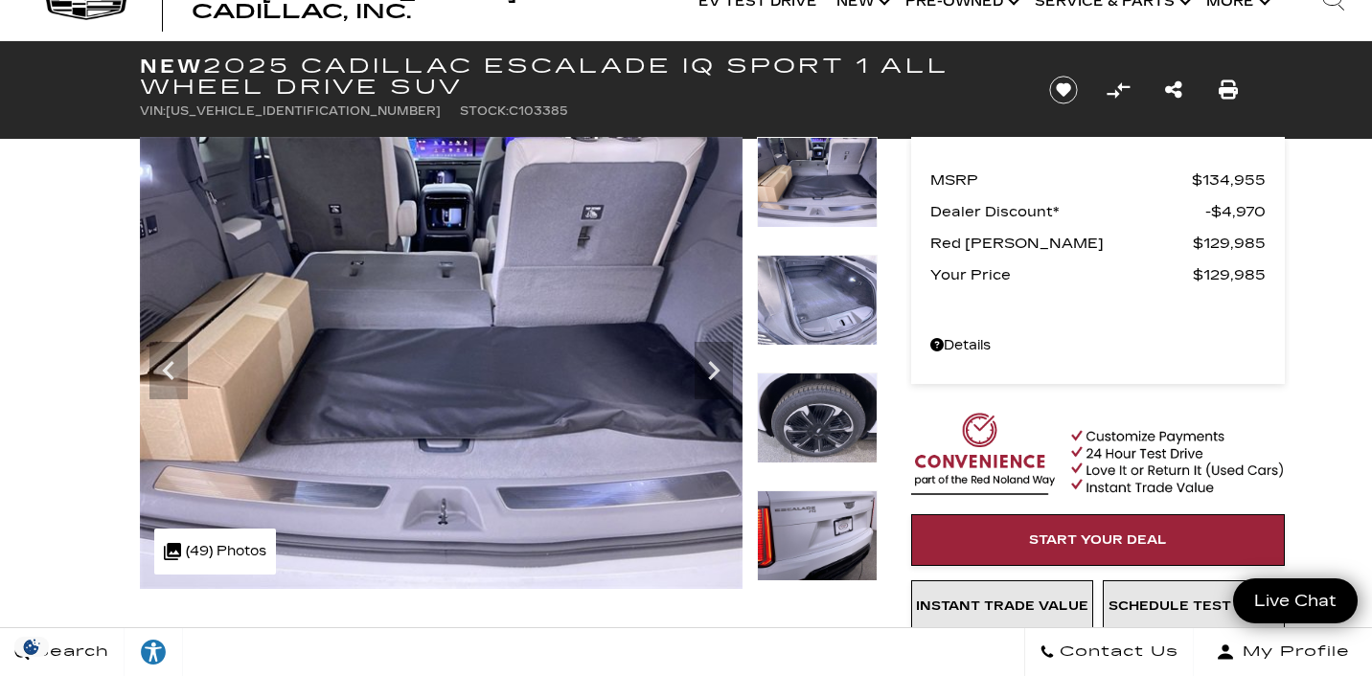
click at [830, 329] on img at bounding box center [817, 300] width 121 height 91
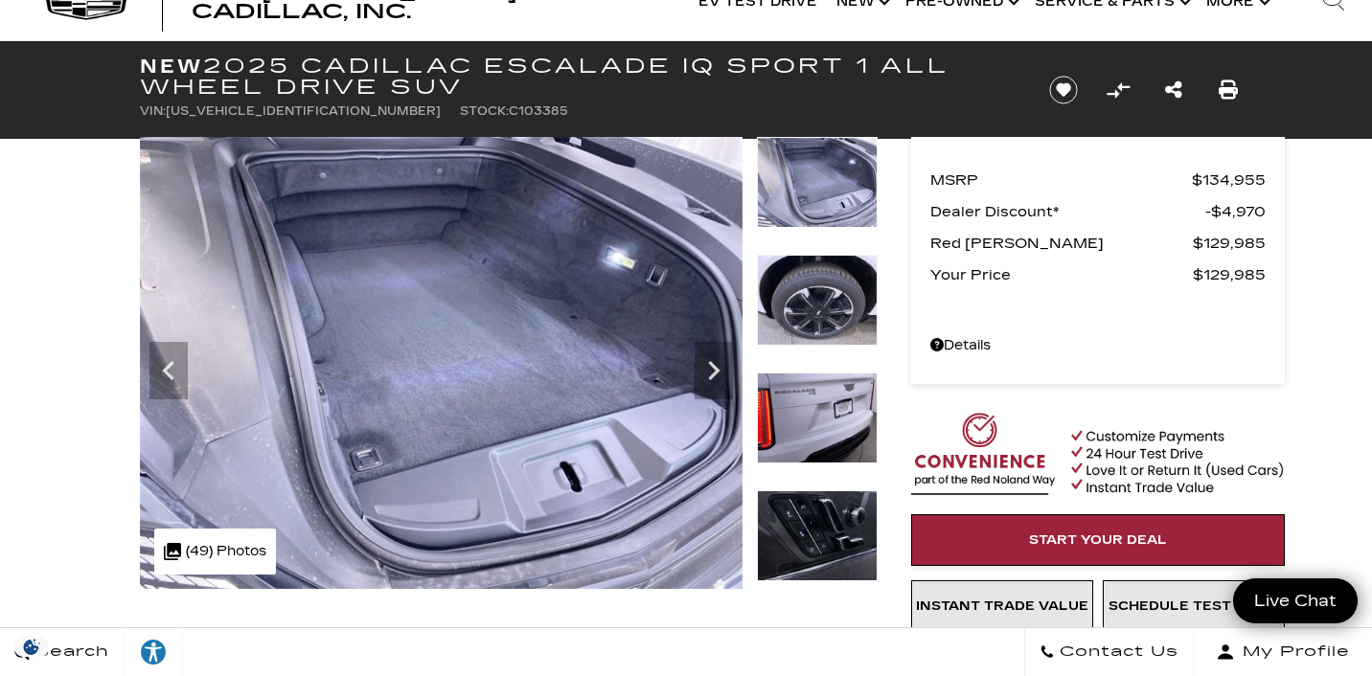
click at [830, 329] on img at bounding box center [817, 300] width 121 height 91
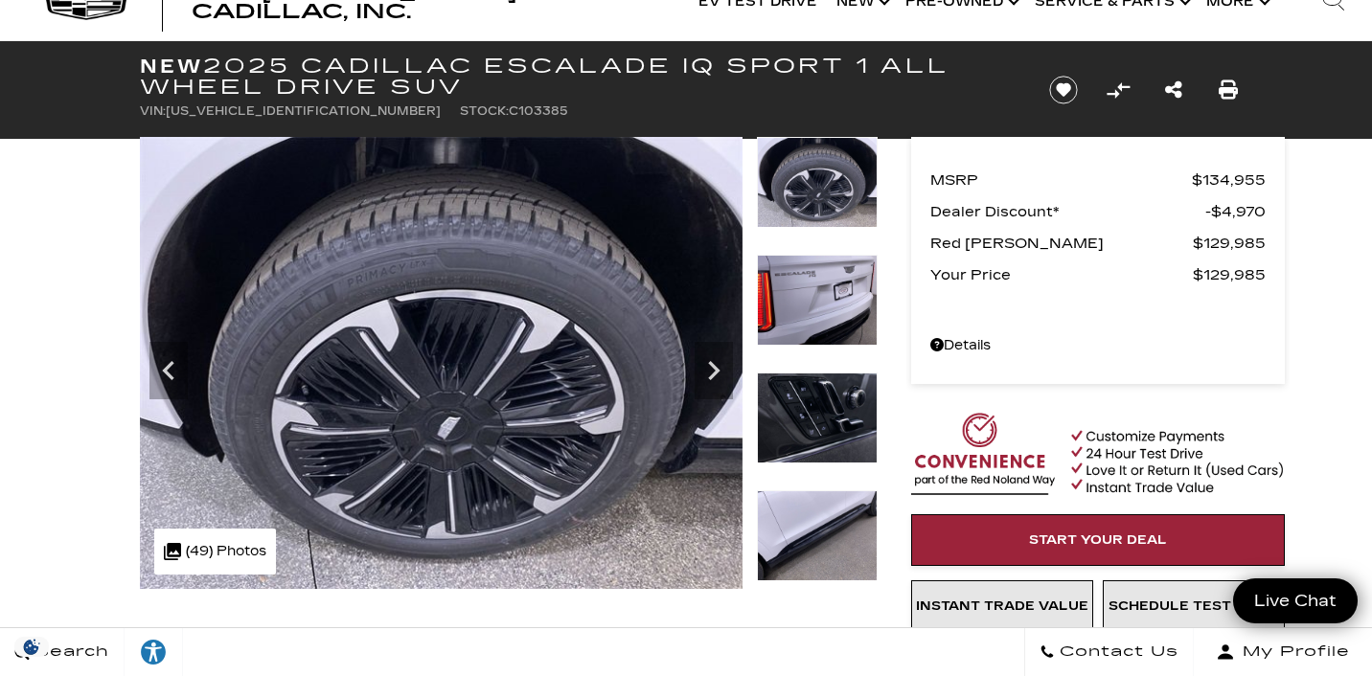
click at [818, 388] on img at bounding box center [817, 418] width 121 height 91
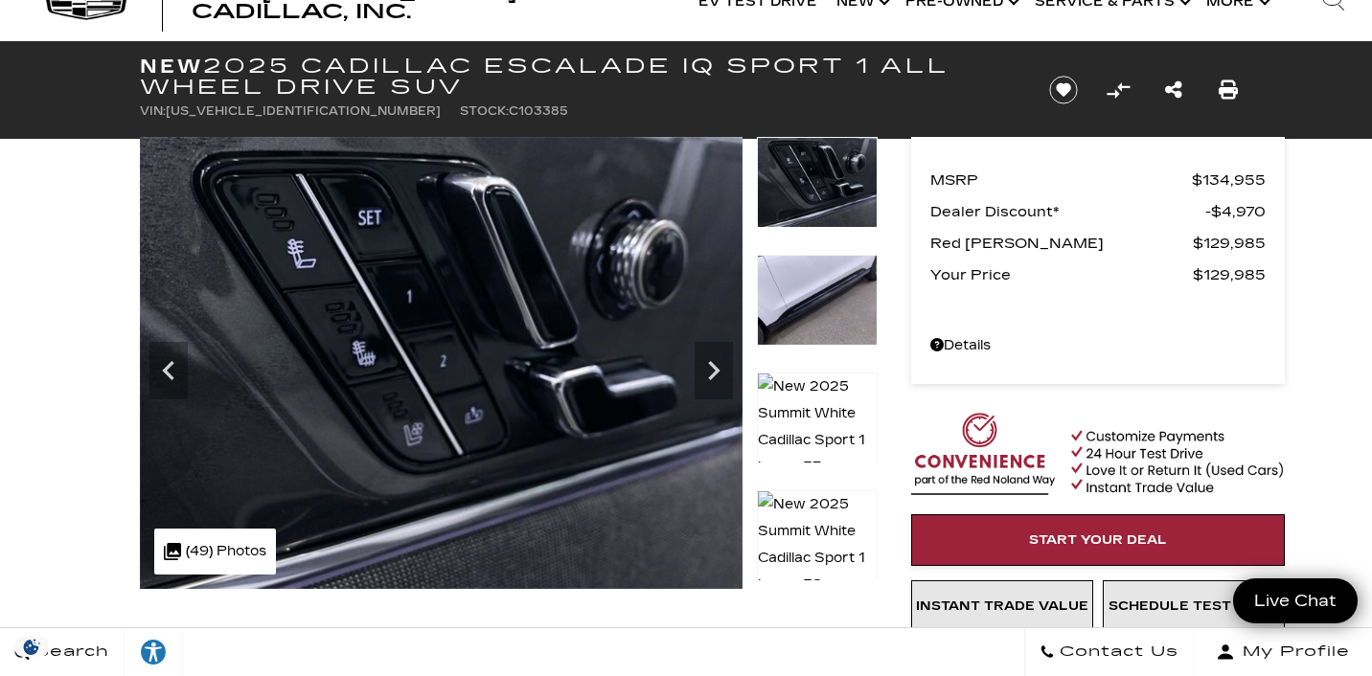
click at [811, 305] on img at bounding box center [817, 300] width 121 height 91
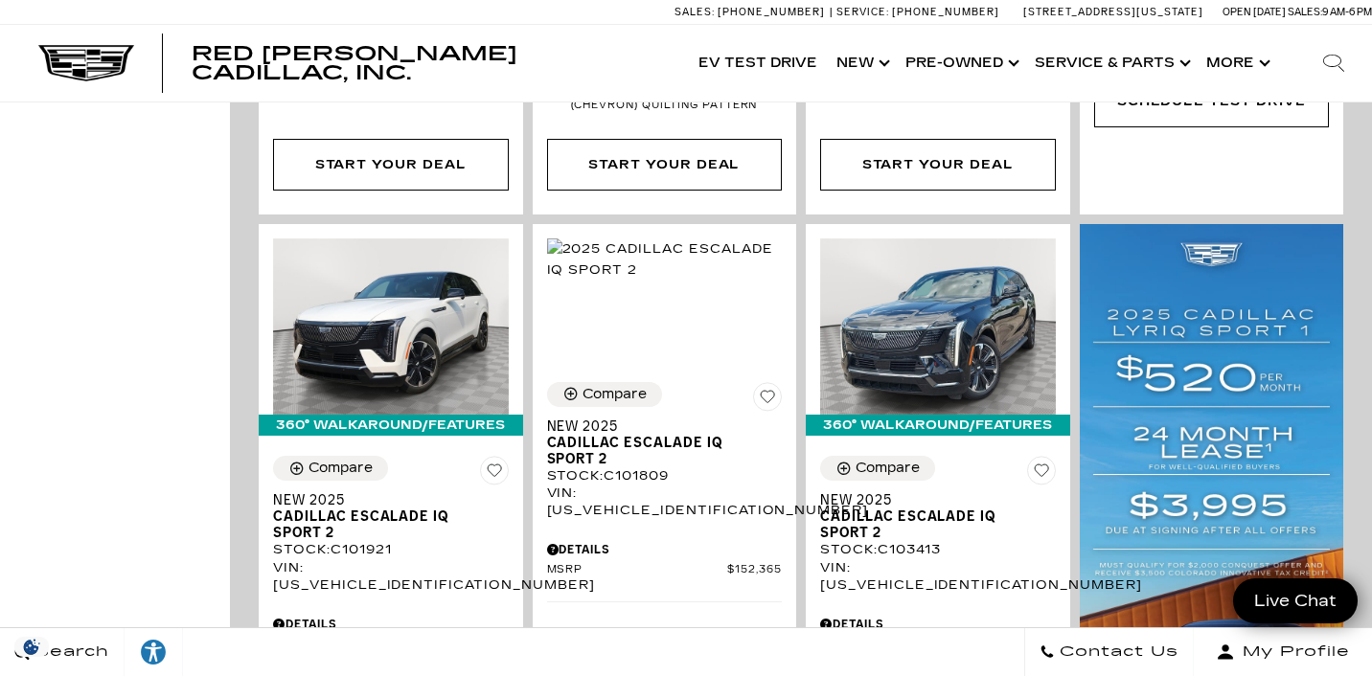
scroll to position [878, 0]
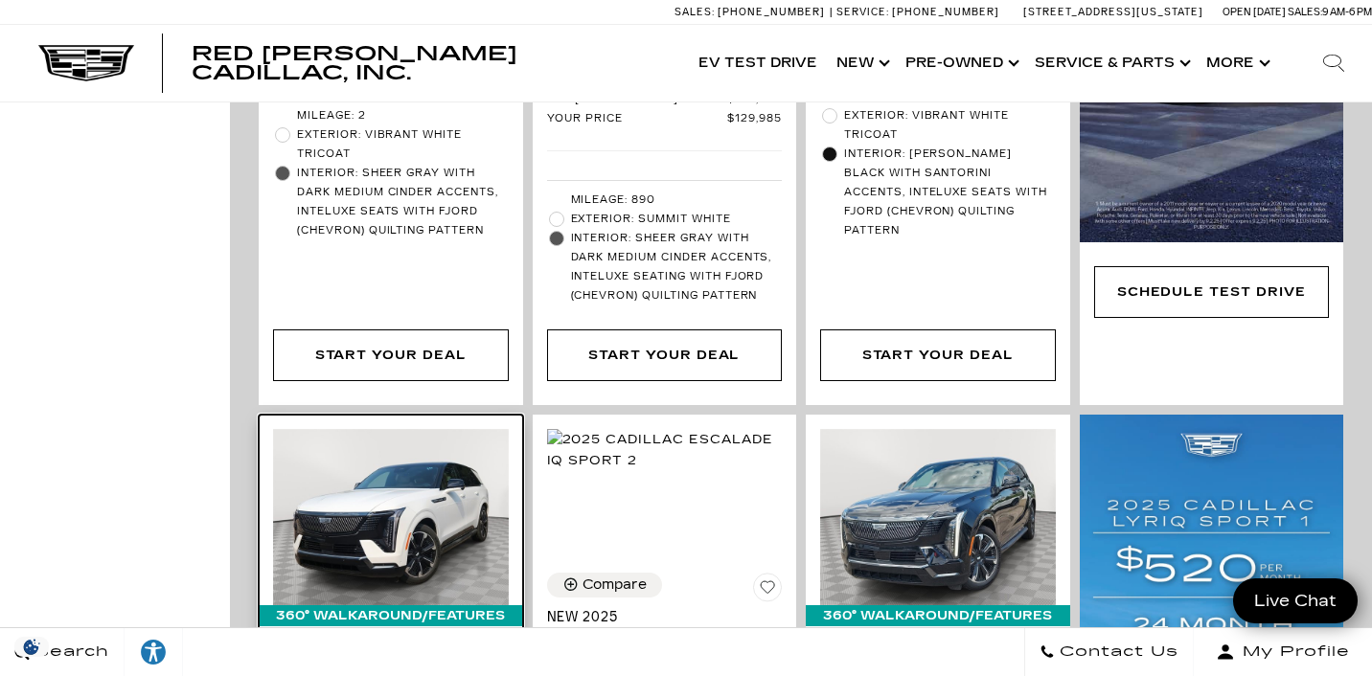
click at [343, 464] on img at bounding box center [391, 517] width 236 height 176
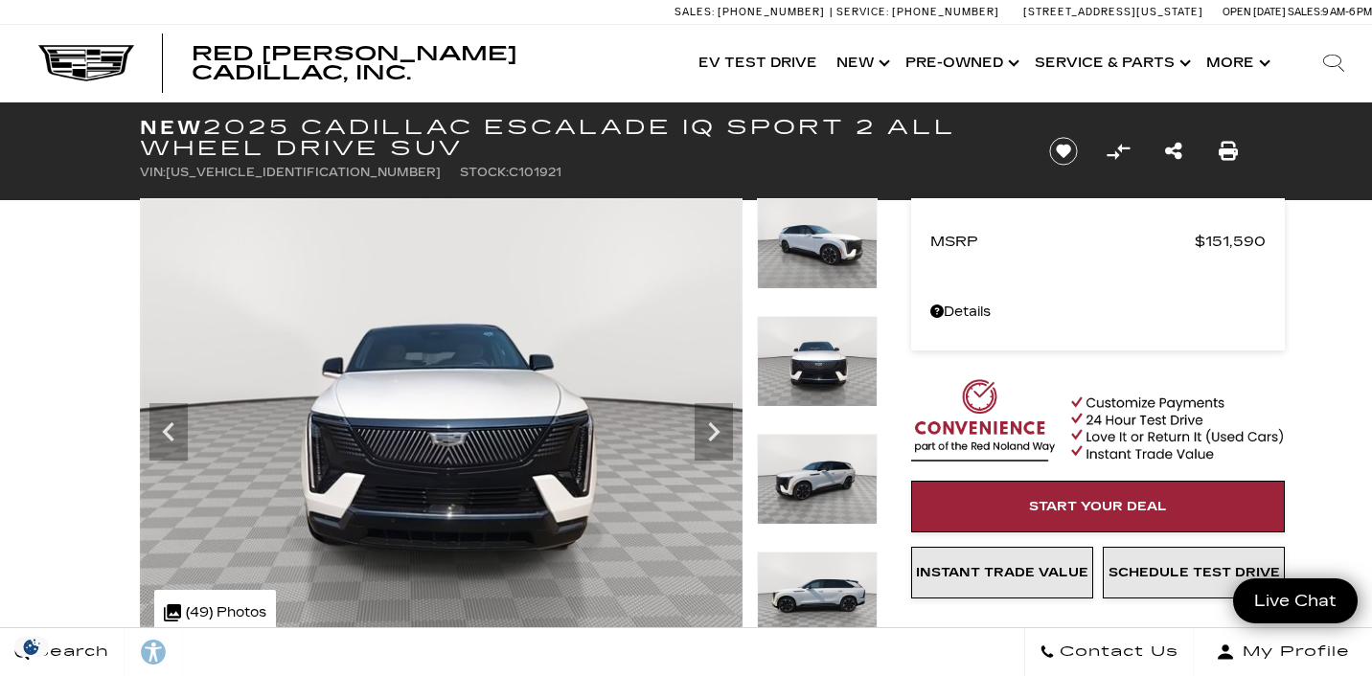
click at [821, 552] on img at bounding box center [817, 597] width 121 height 91
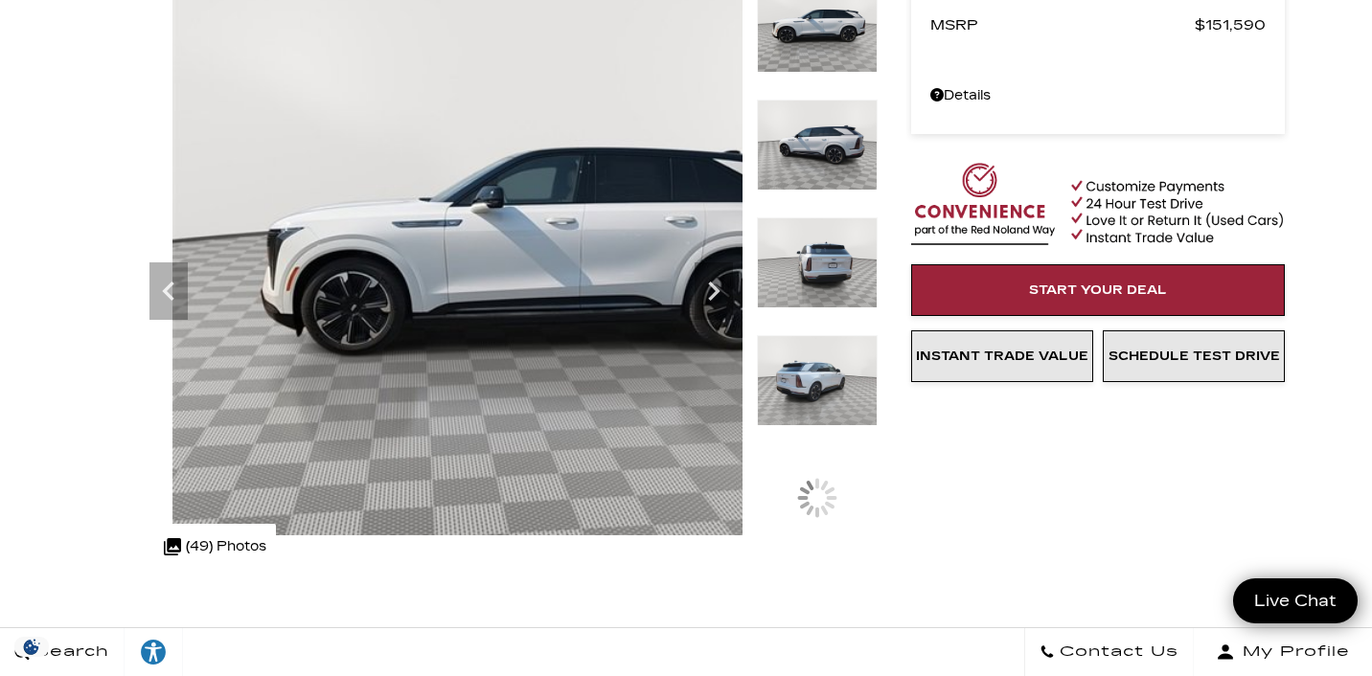
click at [833, 383] on img at bounding box center [817, 380] width 121 height 91
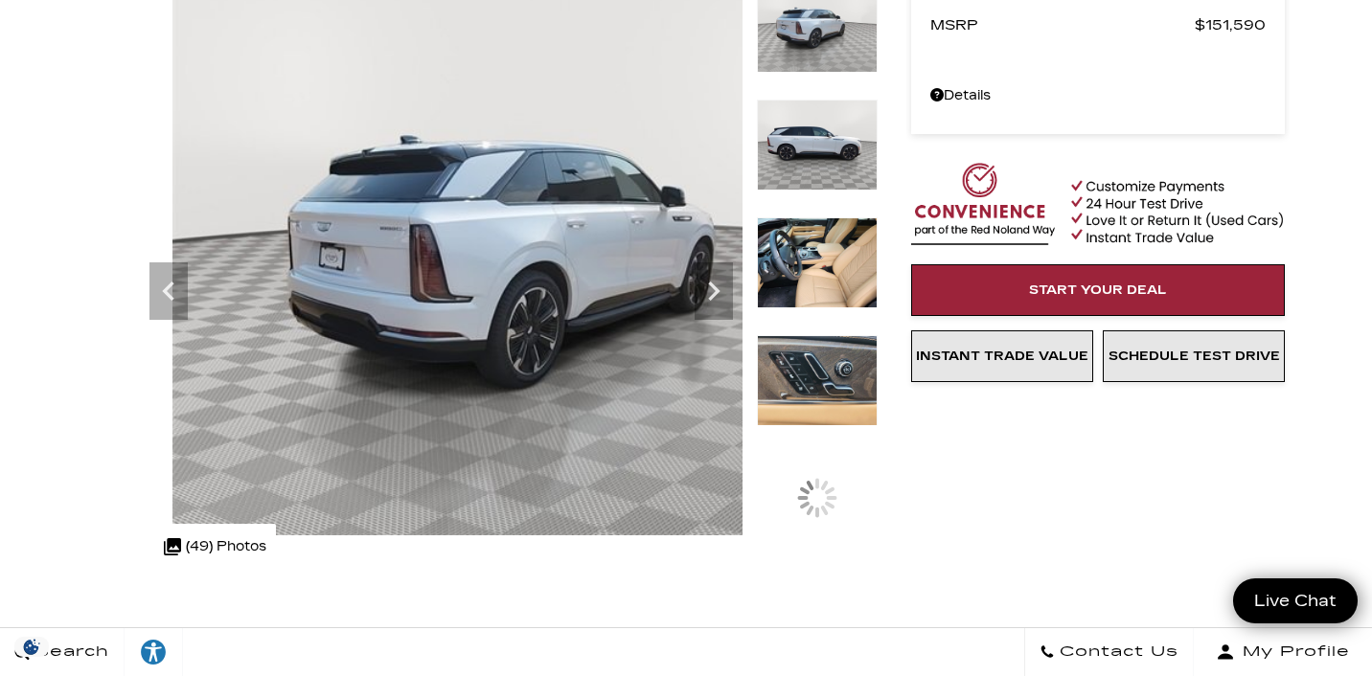
click at [812, 253] on img at bounding box center [817, 262] width 121 height 91
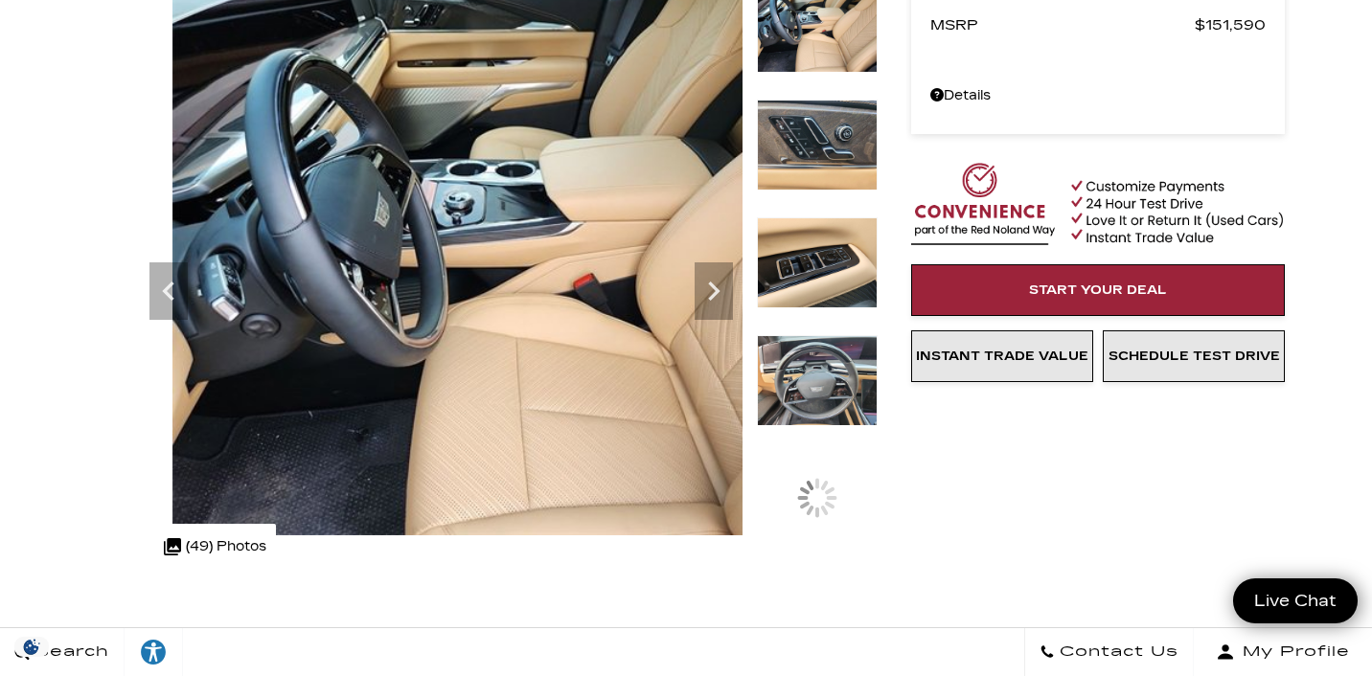
click at [832, 154] on img at bounding box center [817, 145] width 121 height 91
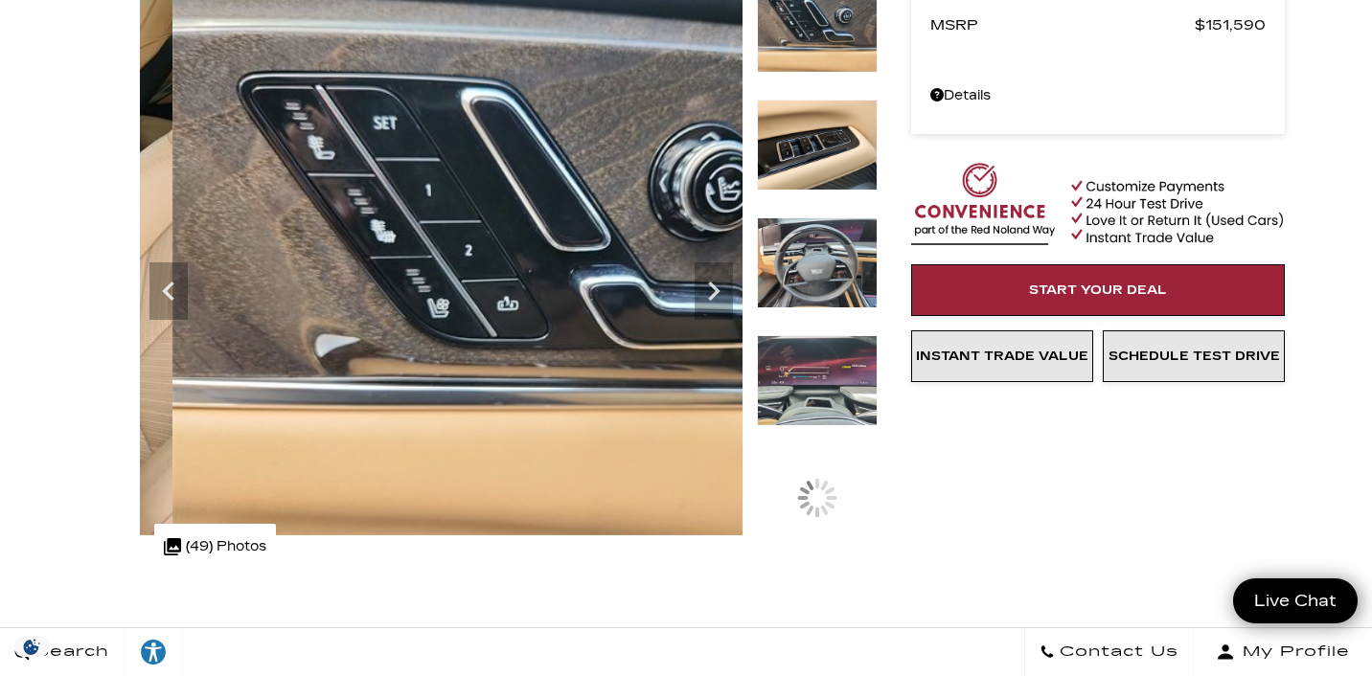
click at [832, 154] on img at bounding box center [817, 145] width 121 height 91
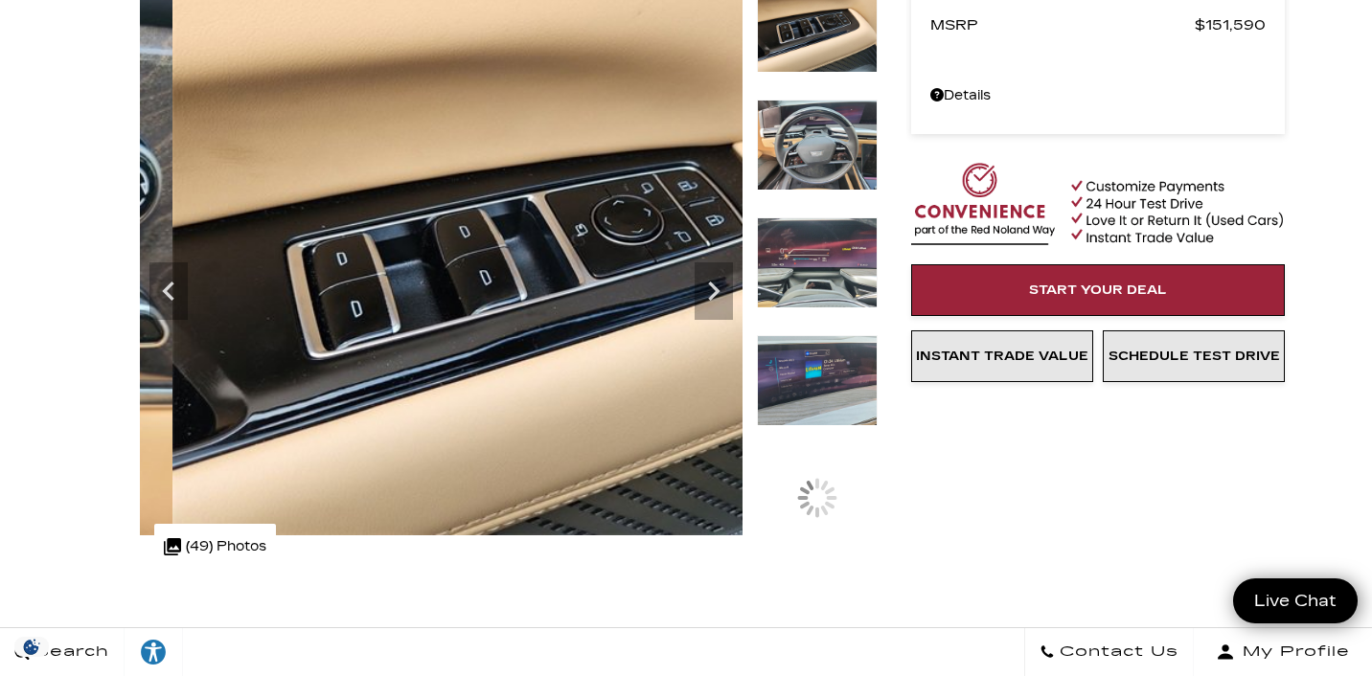
click at [832, 154] on img at bounding box center [817, 145] width 121 height 91
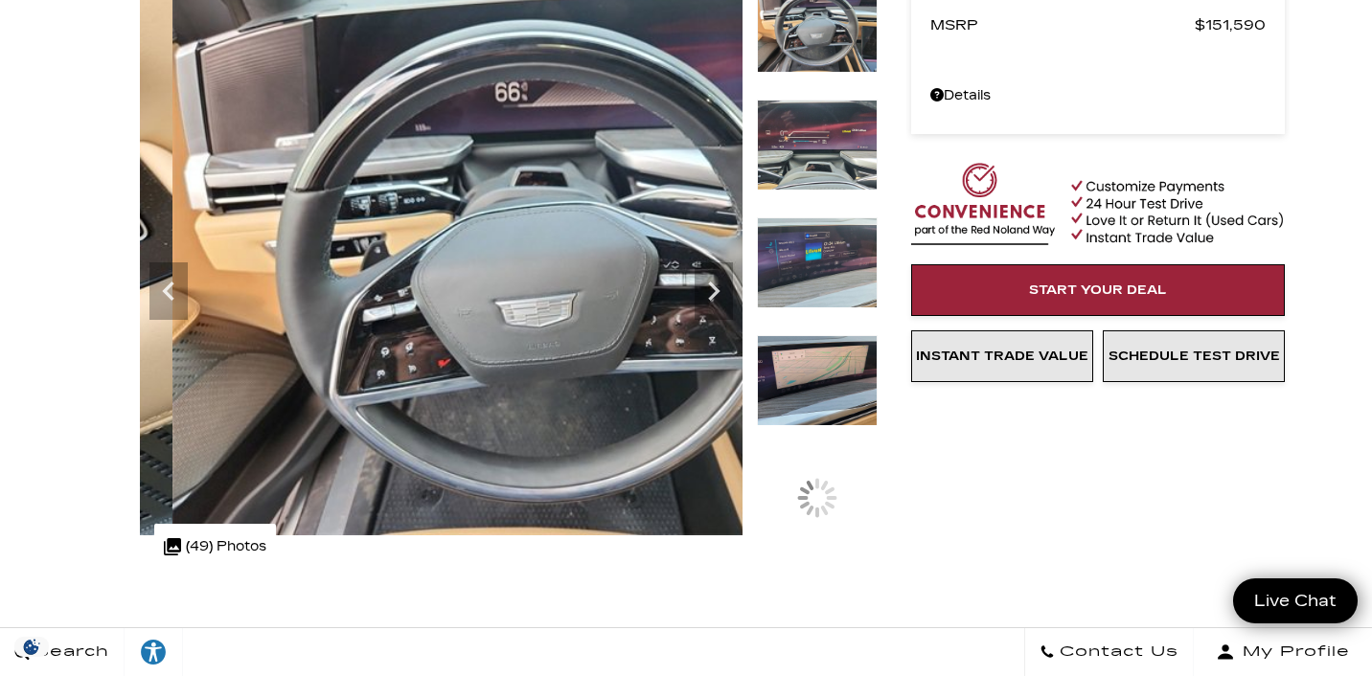
click at [832, 154] on img at bounding box center [817, 145] width 121 height 91
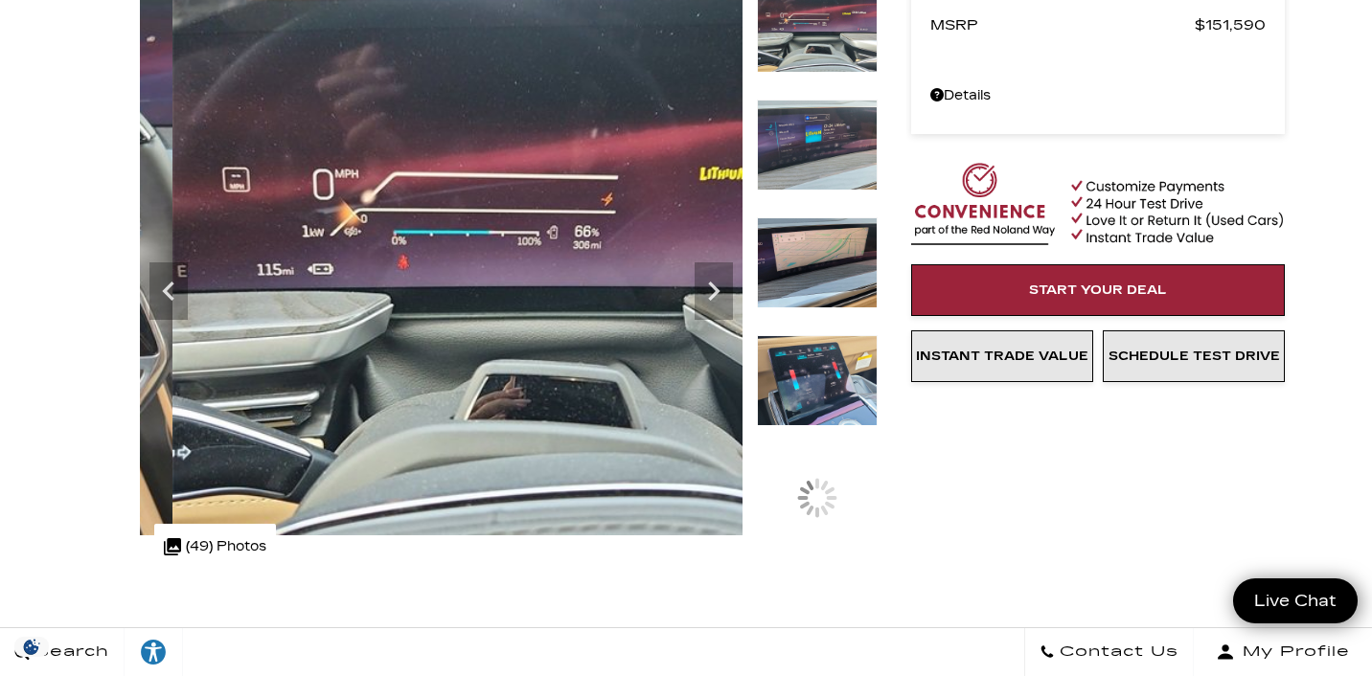
click at [832, 154] on img at bounding box center [817, 145] width 121 height 91
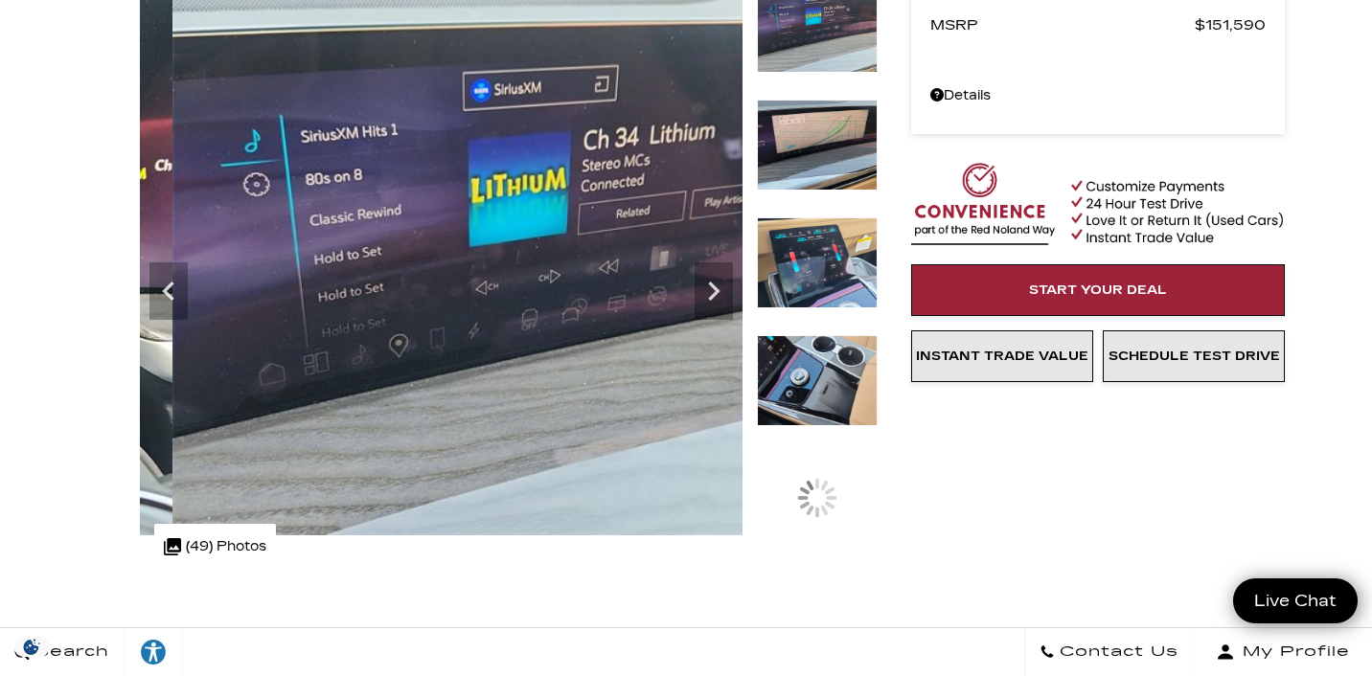
click at [832, 154] on img at bounding box center [817, 145] width 121 height 91
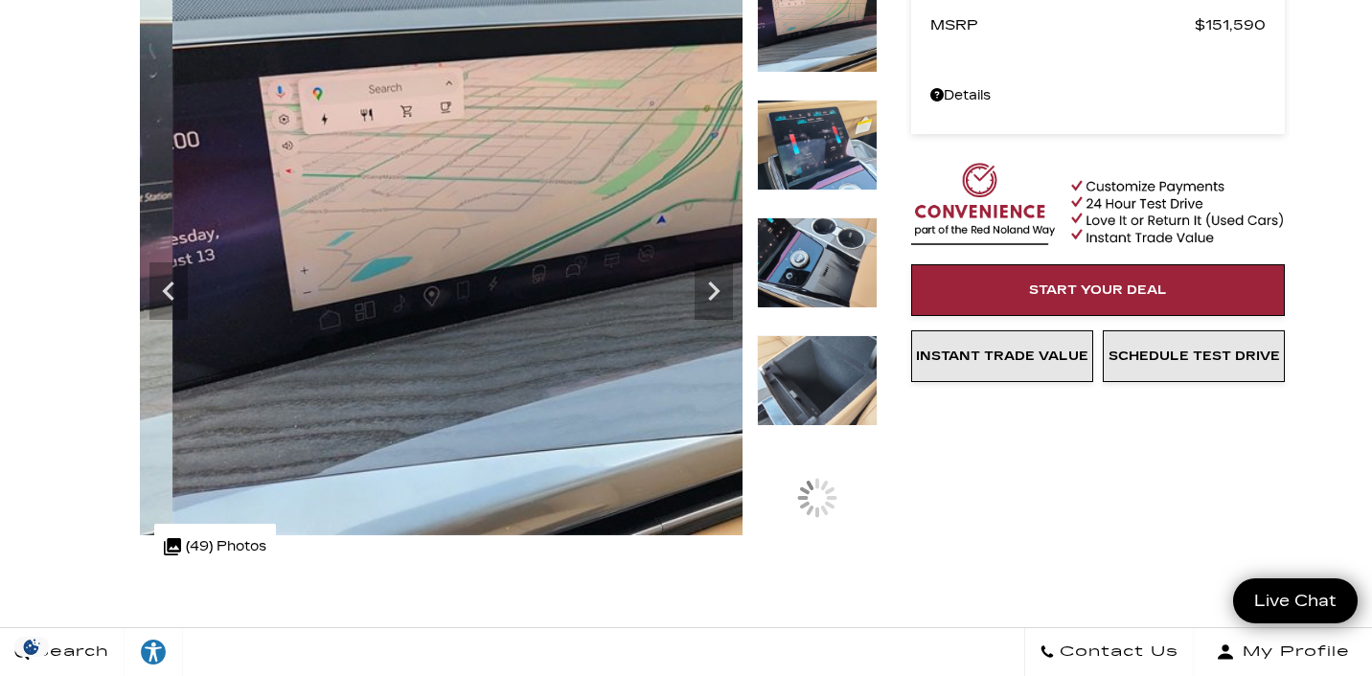
click at [832, 154] on img at bounding box center [817, 145] width 121 height 91
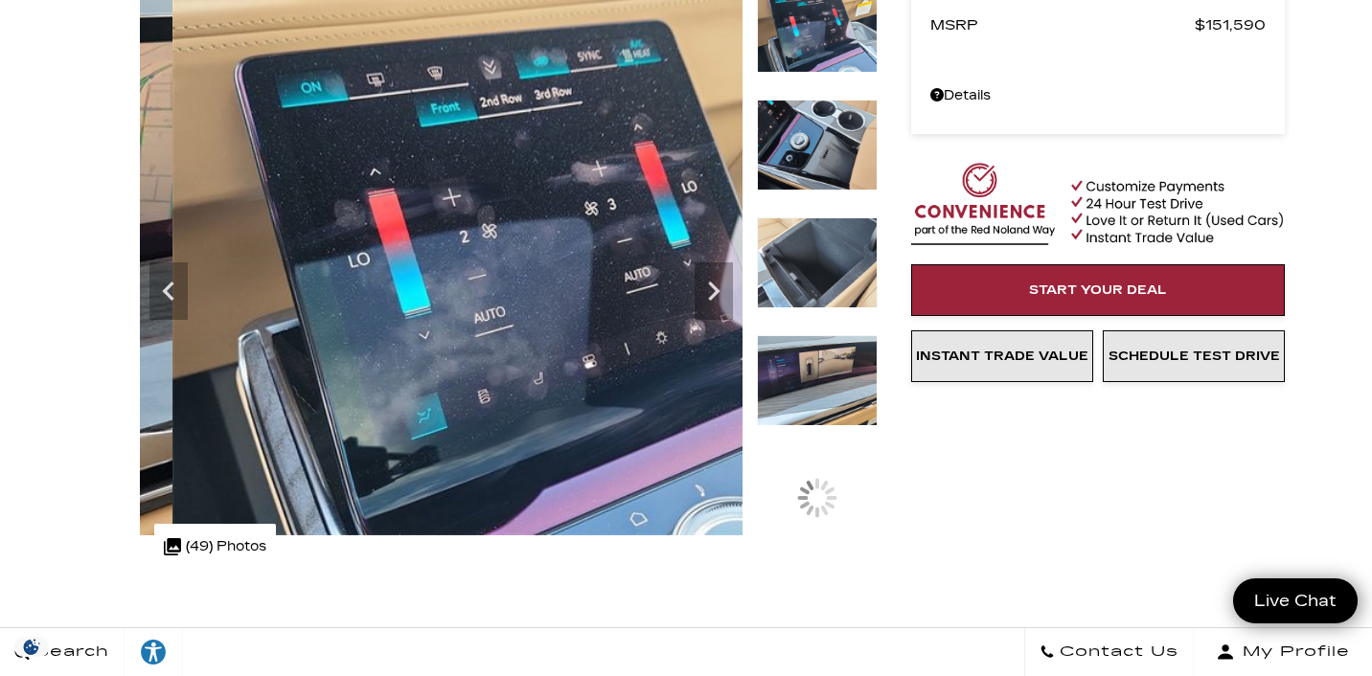
click at [832, 154] on img at bounding box center [817, 145] width 121 height 91
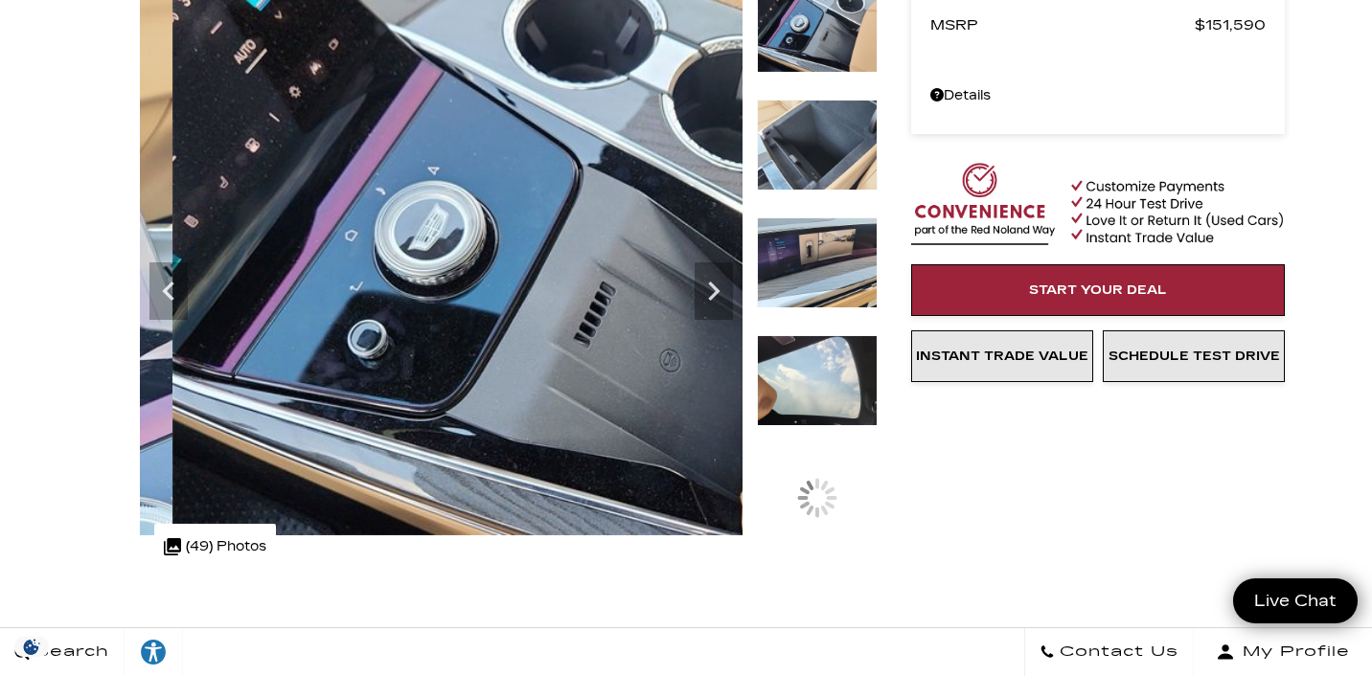
click at [832, 154] on img at bounding box center [817, 145] width 121 height 91
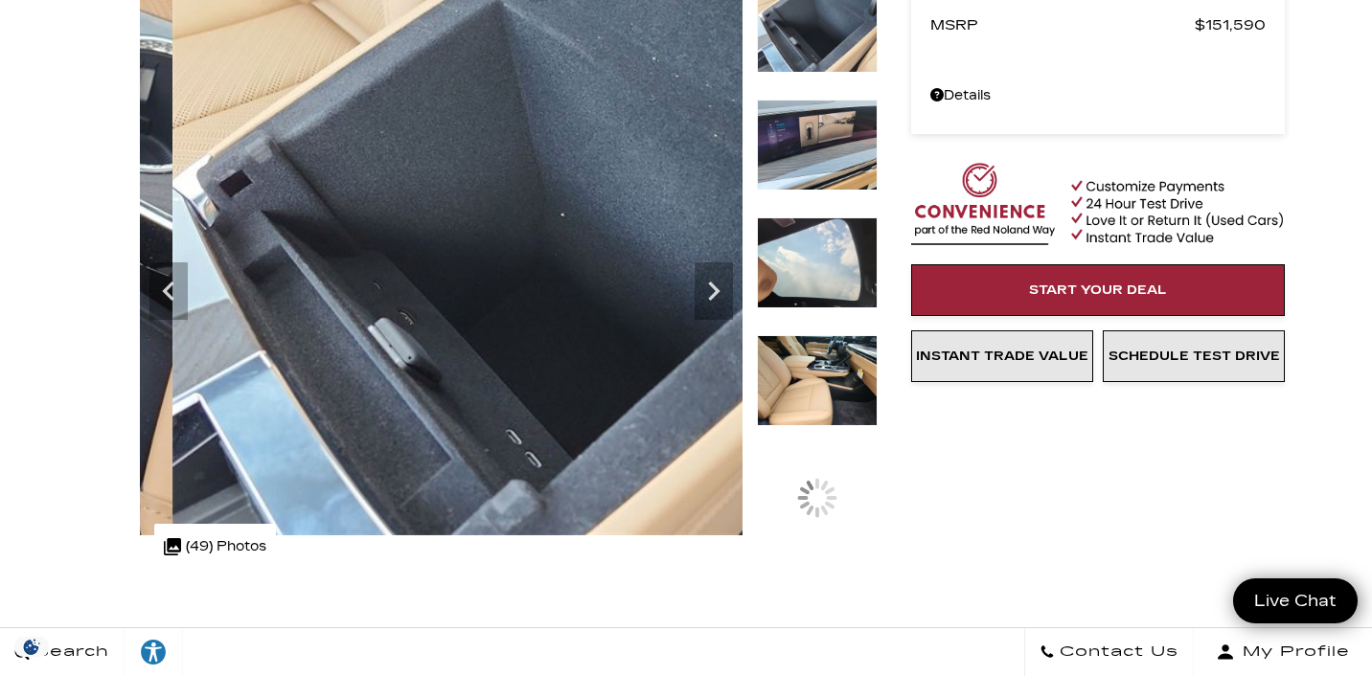
click at [832, 154] on img at bounding box center [817, 145] width 121 height 91
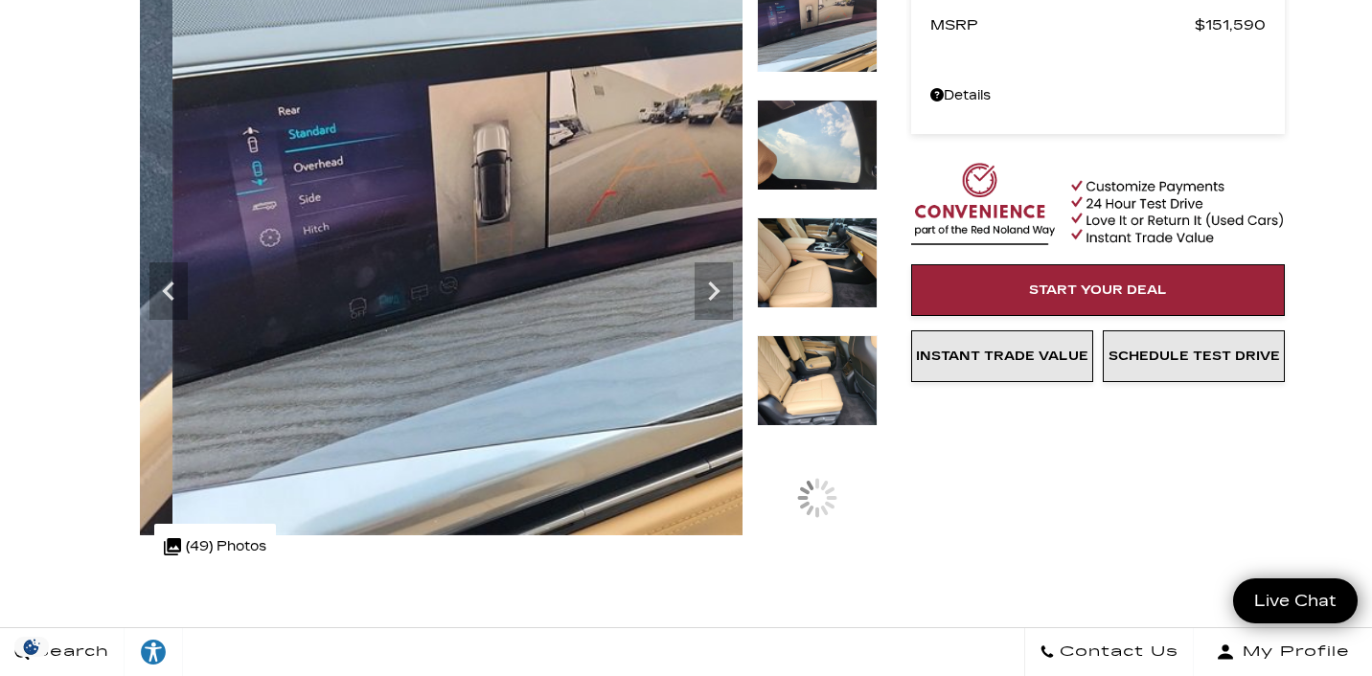
click at [832, 154] on img at bounding box center [817, 145] width 121 height 91
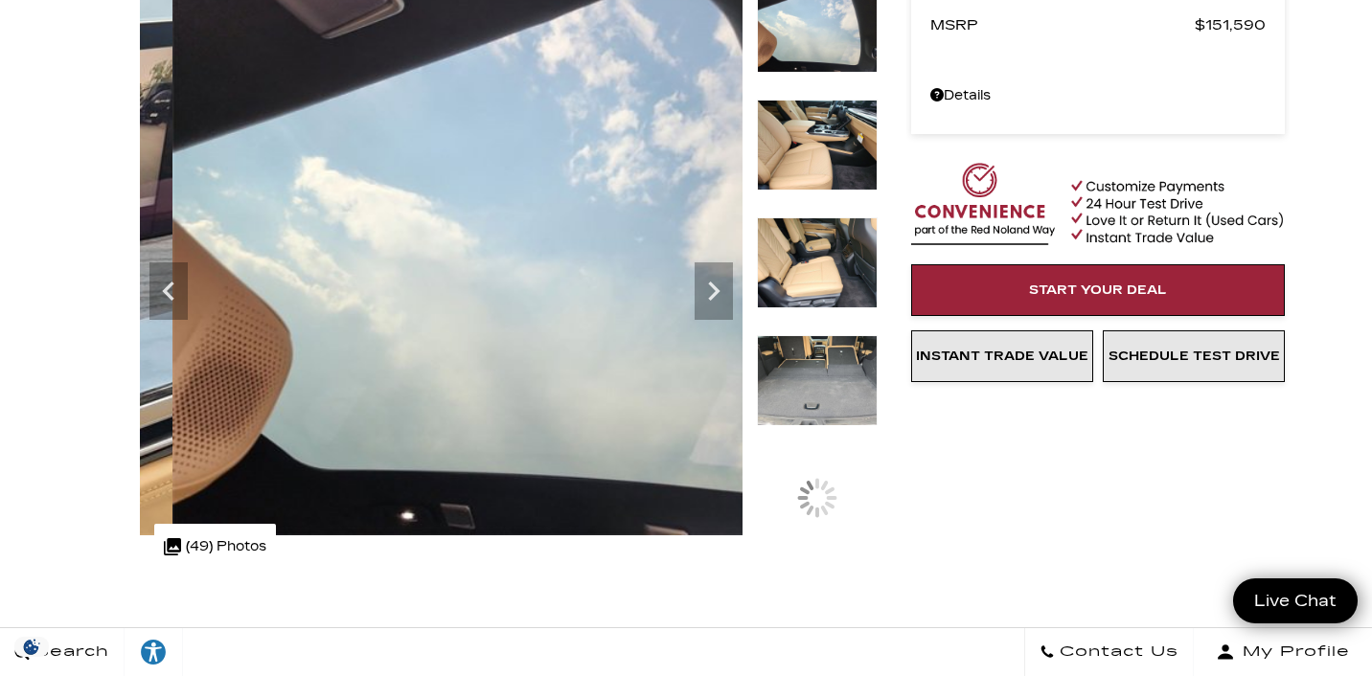
click at [832, 154] on img at bounding box center [817, 145] width 121 height 91
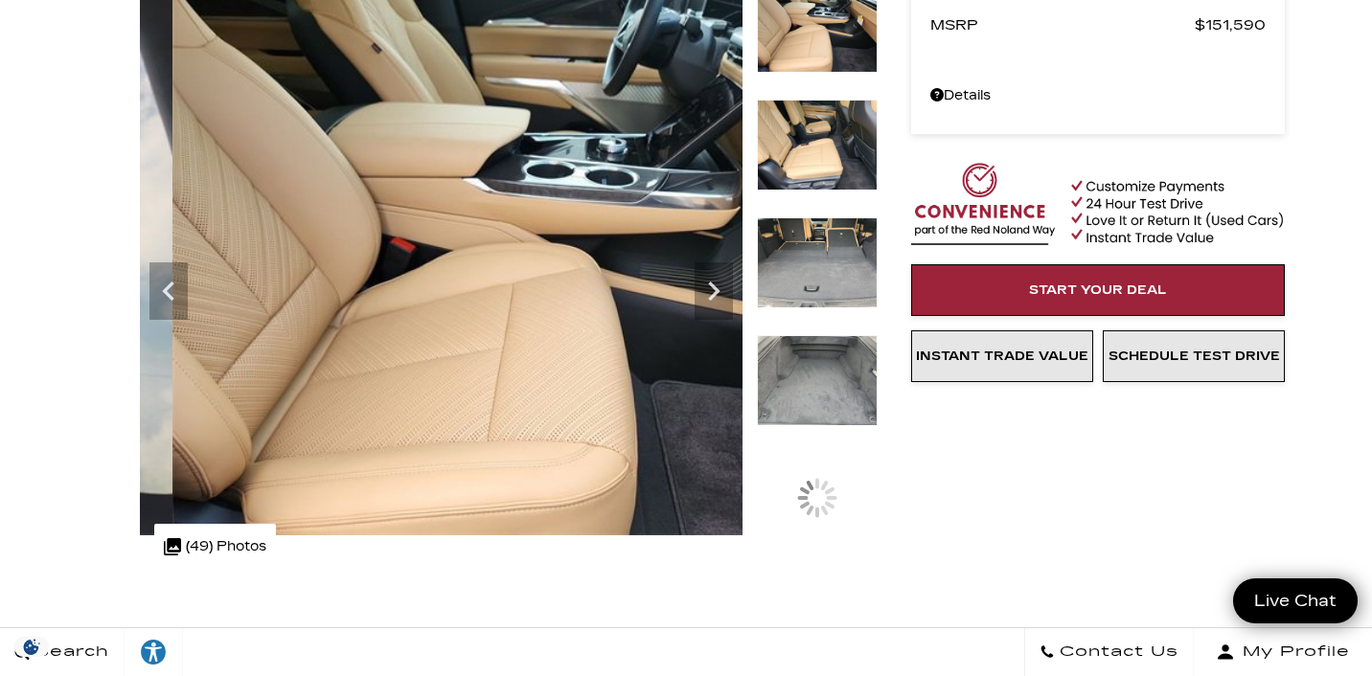
click at [832, 154] on img at bounding box center [817, 145] width 121 height 91
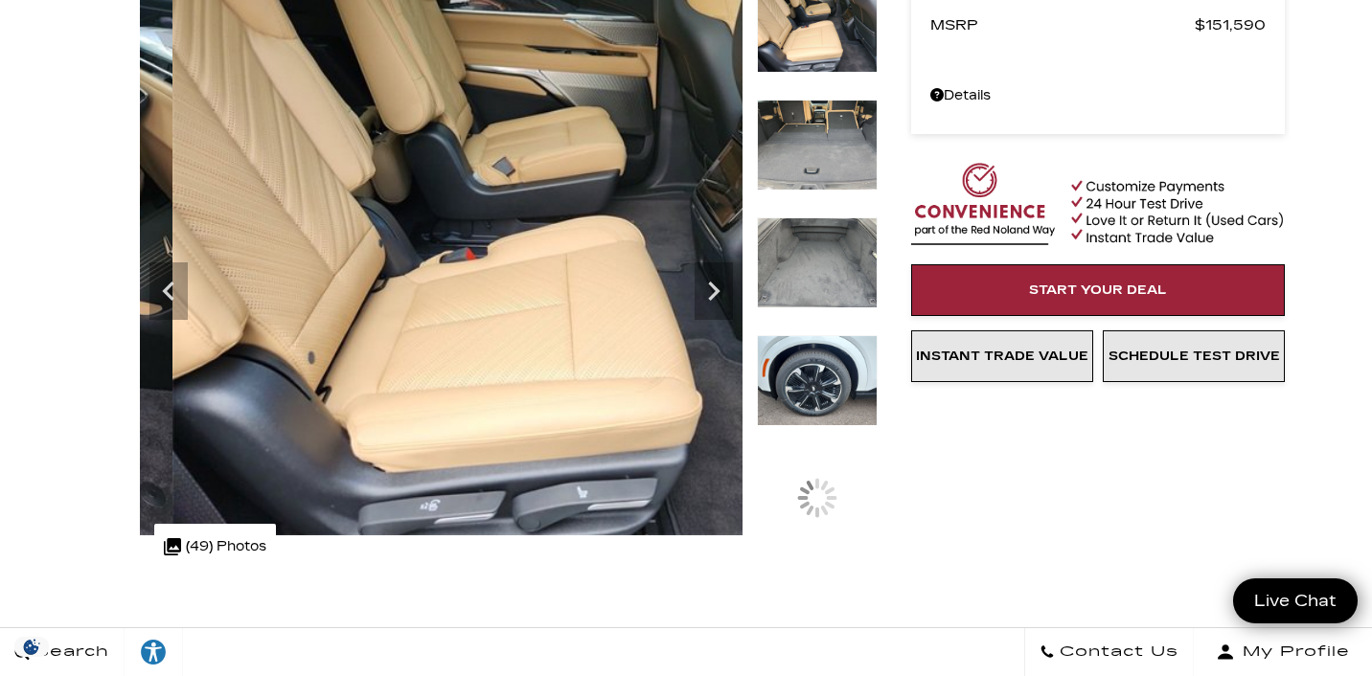
click at [832, 154] on img at bounding box center [817, 145] width 121 height 91
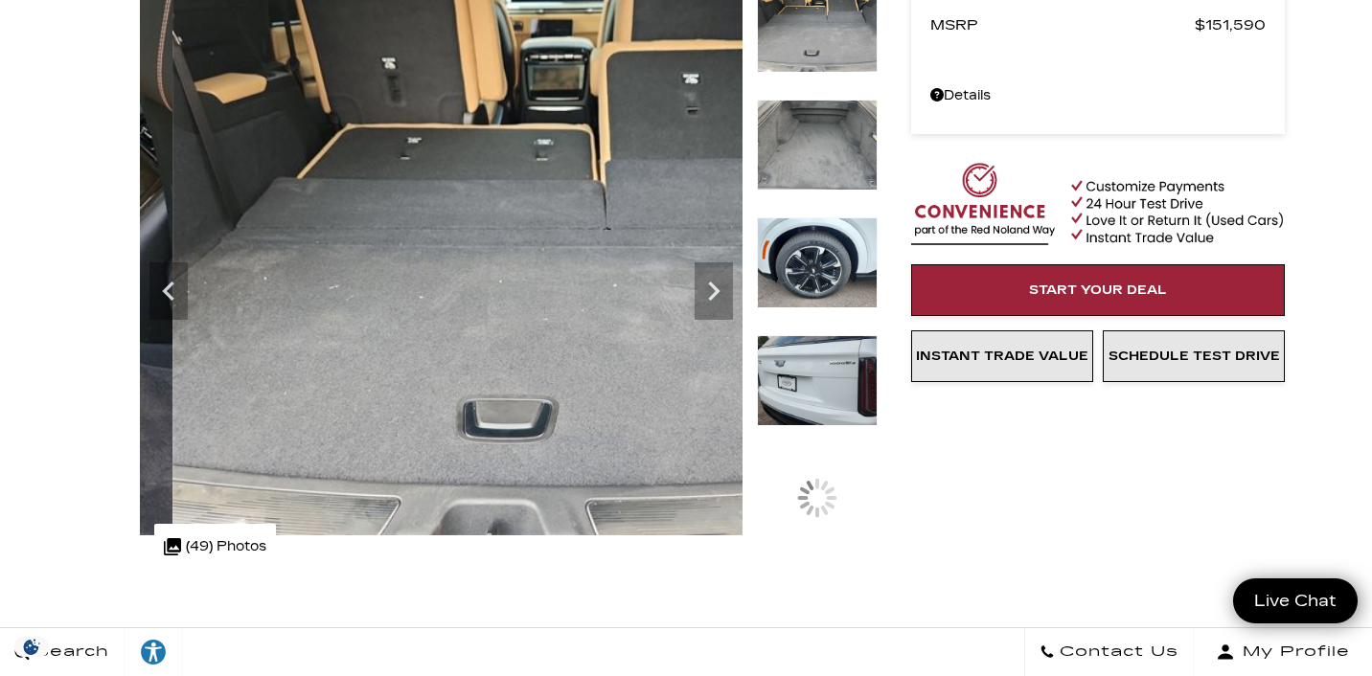
click at [832, 154] on img at bounding box center [817, 145] width 121 height 91
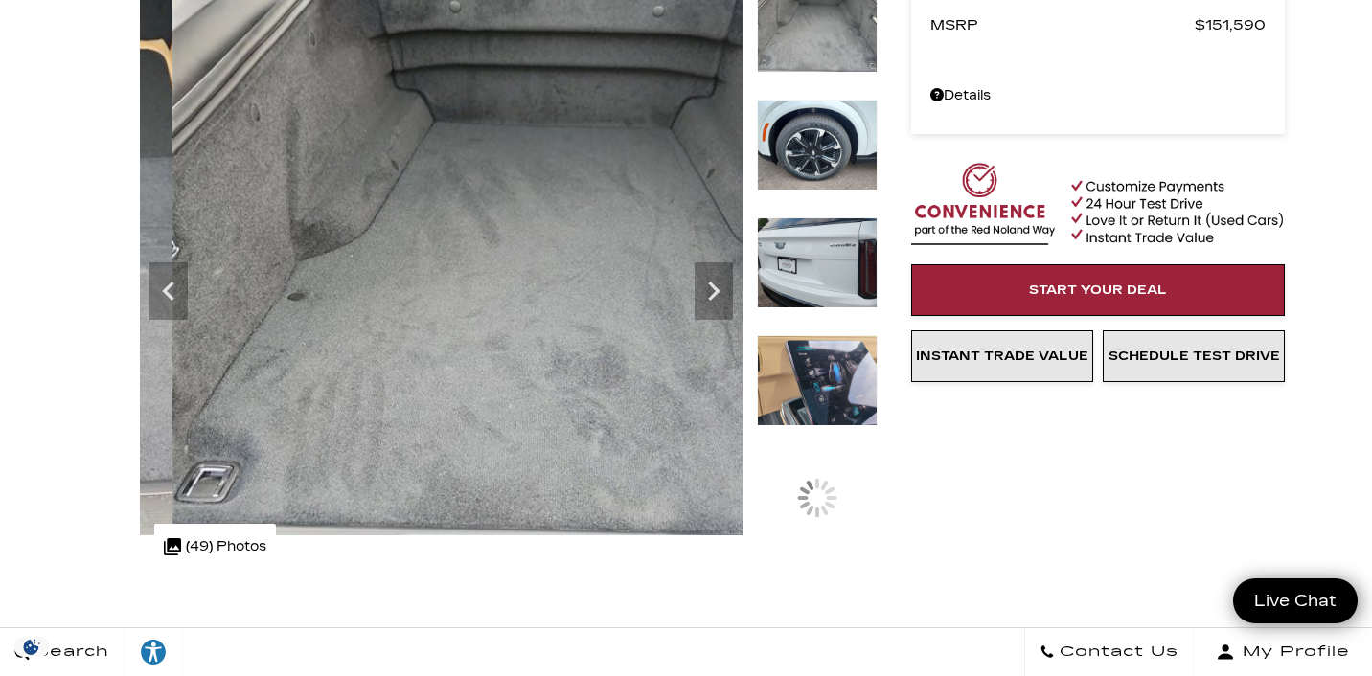
click at [832, 154] on img at bounding box center [817, 145] width 121 height 91
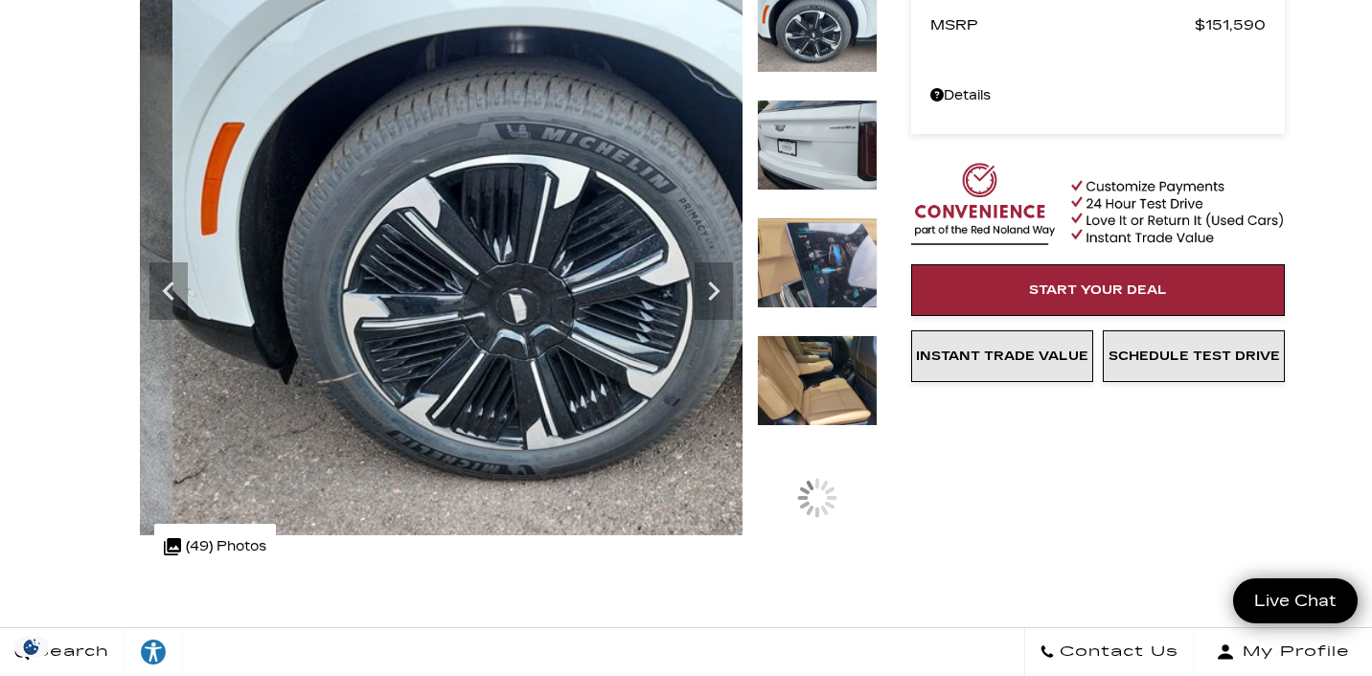
click at [839, 250] on img at bounding box center [817, 262] width 121 height 91
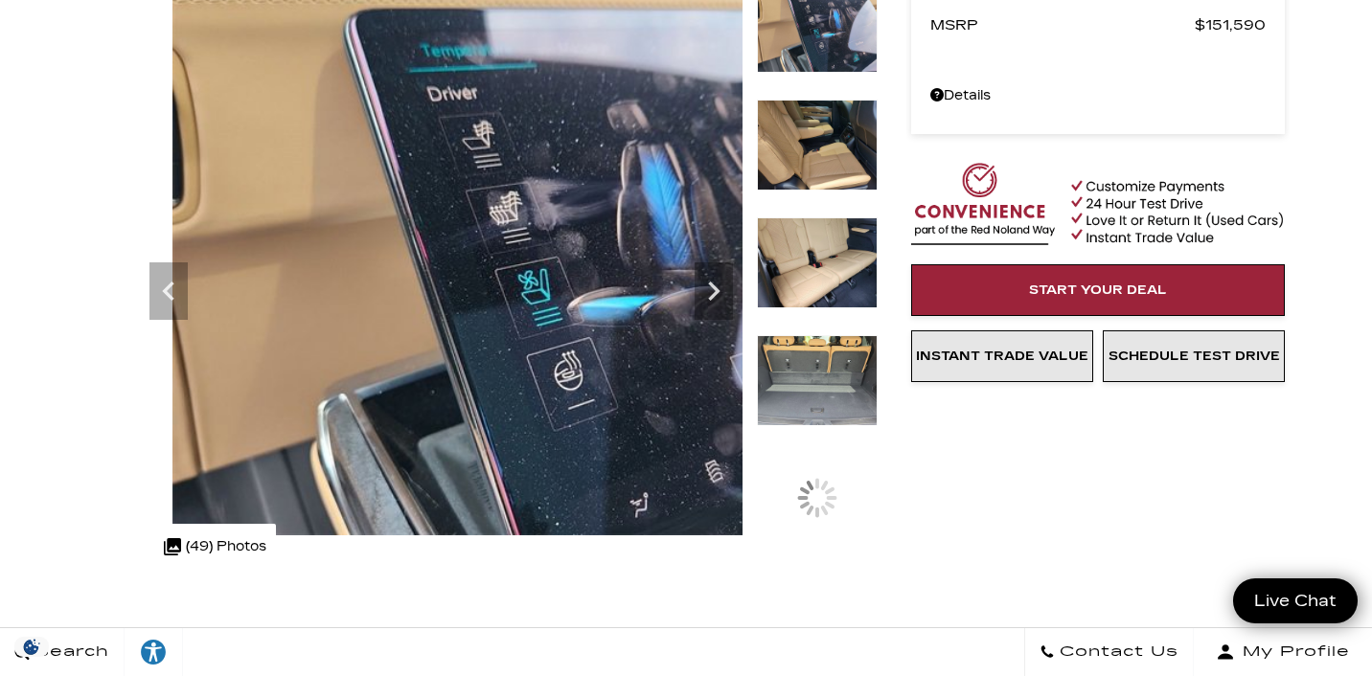
click at [822, 248] on img at bounding box center [817, 262] width 121 height 91
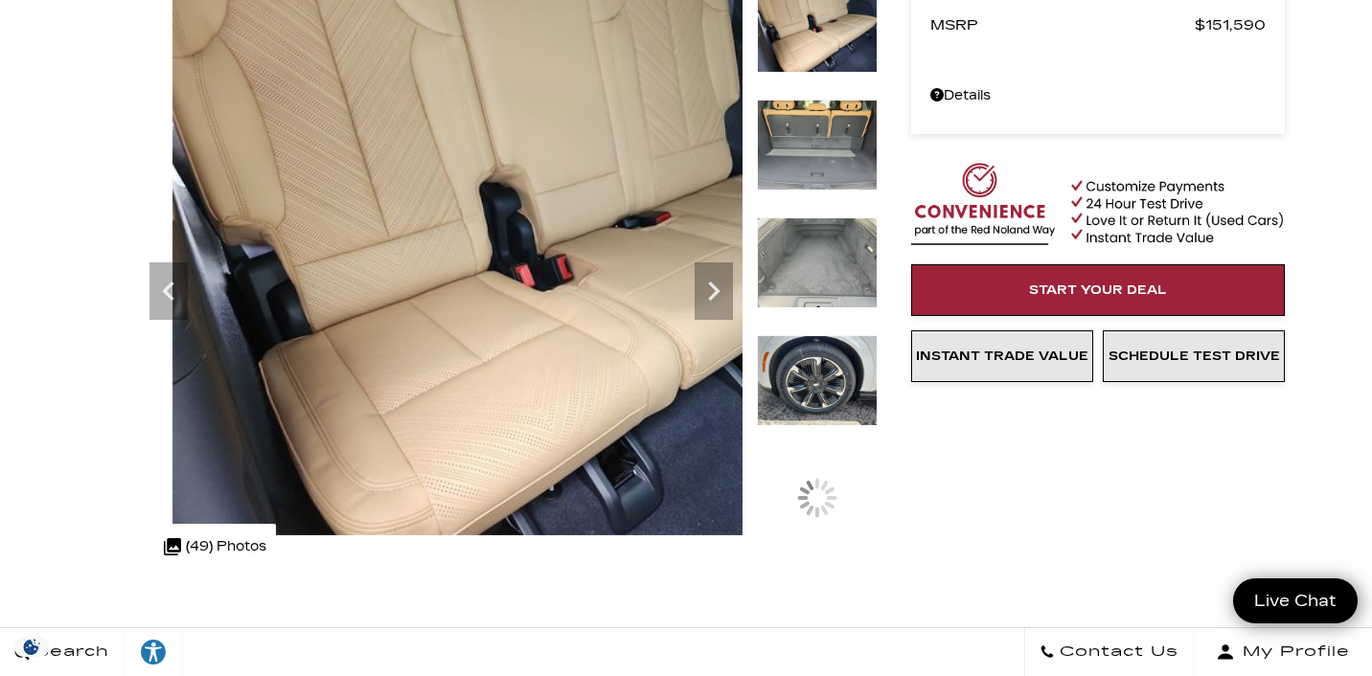
click at [810, 159] on img at bounding box center [817, 145] width 121 height 91
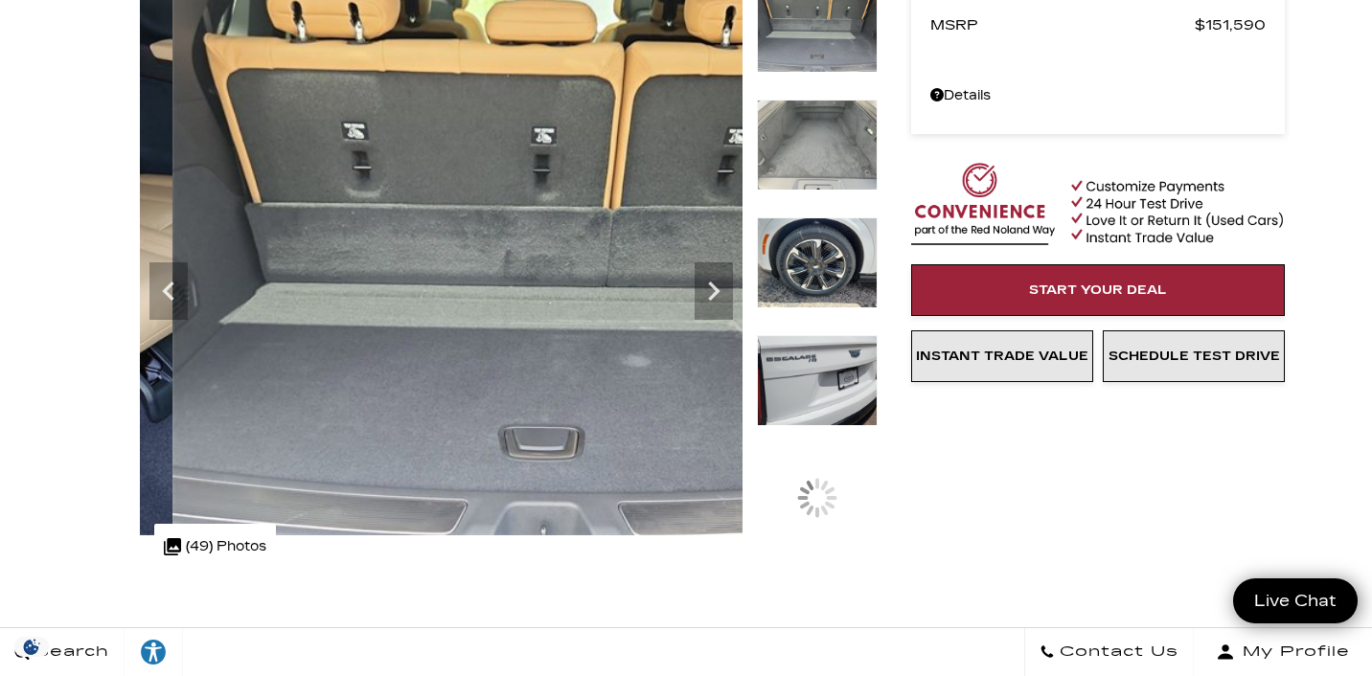
click at [818, 374] on img at bounding box center [817, 380] width 121 height 91
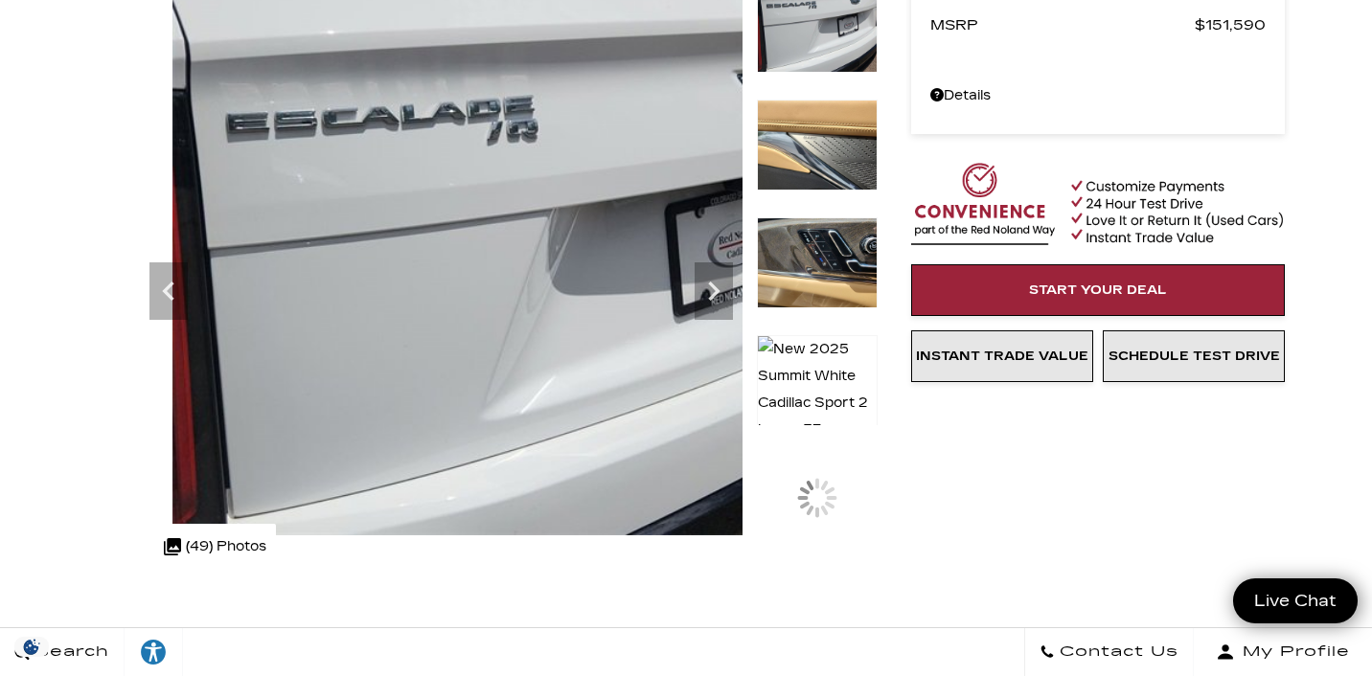
click at [825, 308] on img at bounding box center [817, 262] width 121 height 91
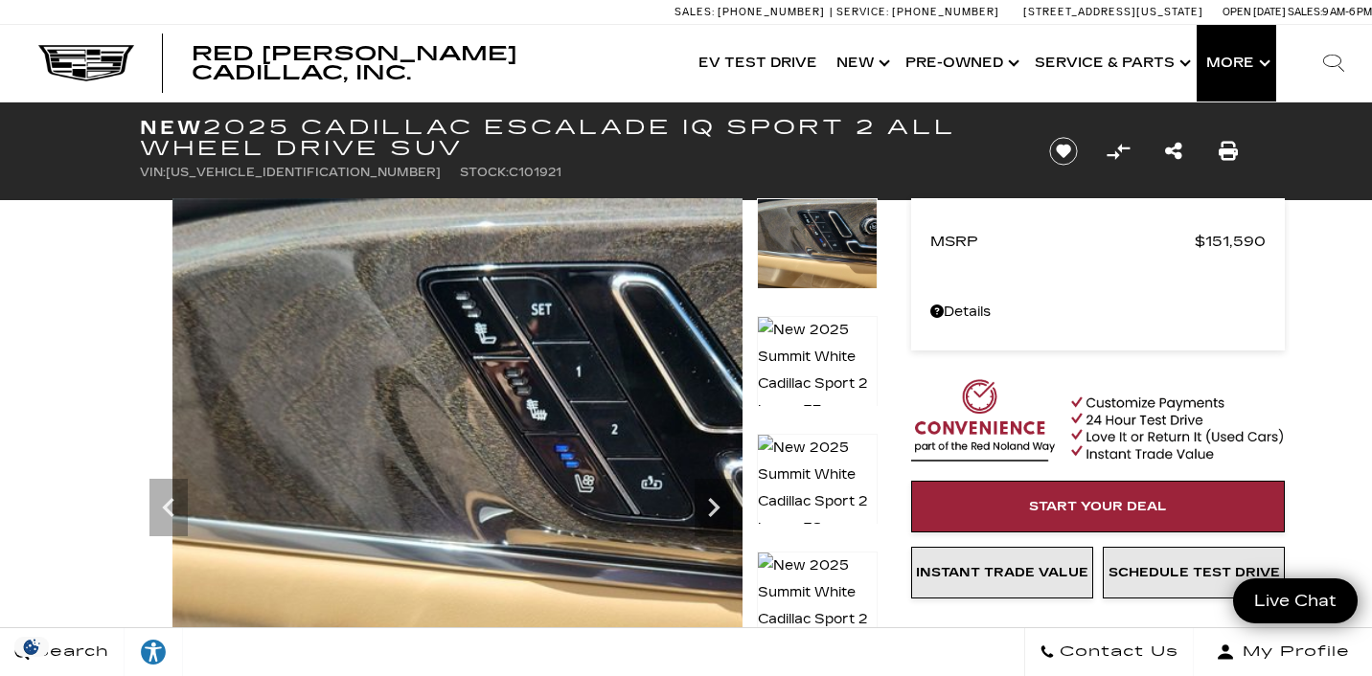
click at [1231, 66] on button "Show More" at bounding box center [1237, 63] width 80 height 77
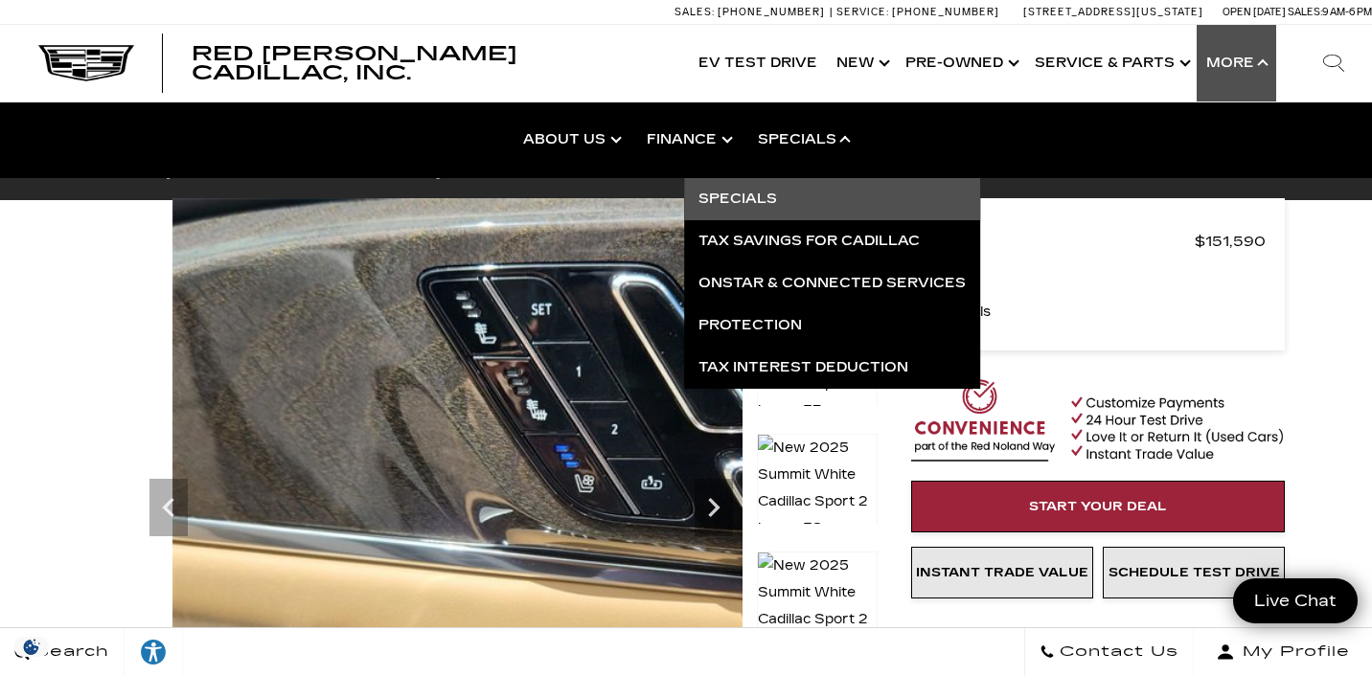
click at [744, 196] on link "Specials" at bounding box center [832, 199] width 296 height 42
